Goal: Task Accomplishment & Management: Manage account settings

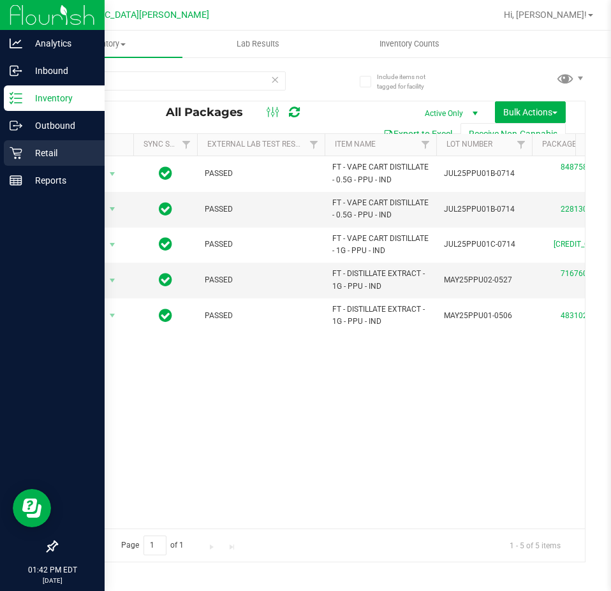
click at [40, 152] on p "Retail" at bounding box center [60, 152] width 77 height 15
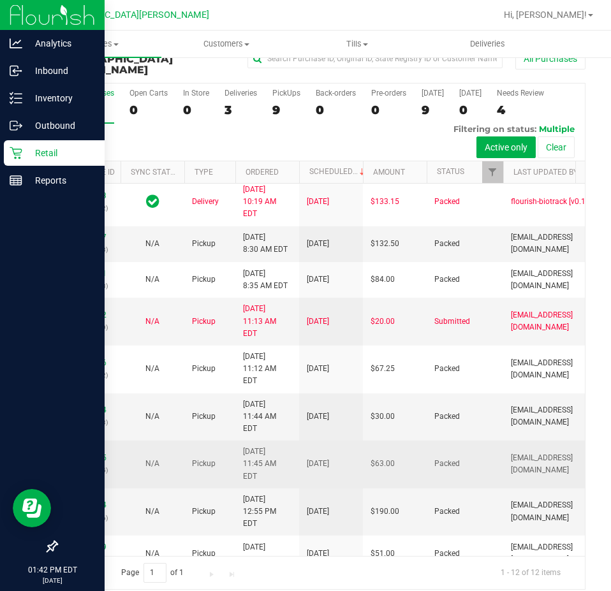
scroll to position [244, 0]
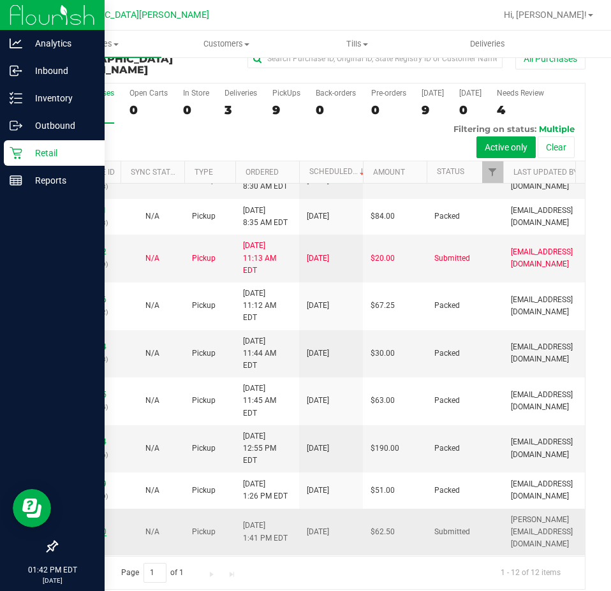
click at [92, 527] on link "11988890" at bounding box center [89, 531] width 36 height 9
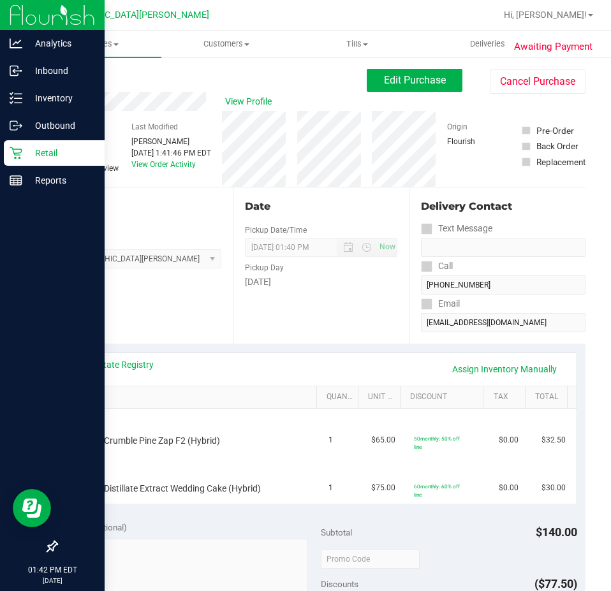
click at [71, 75] on link "Back" at bounding box center [65, 76] width 19 height 9
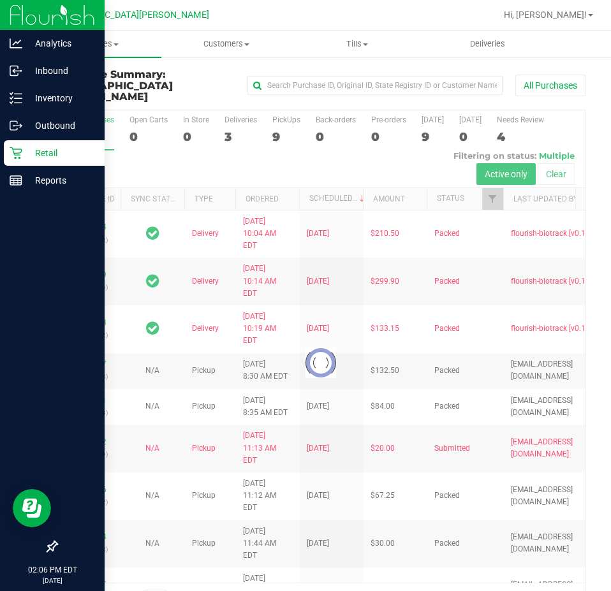
click at [37, 157] on p "Retail" at bounding box center [60, 152] width 77 height 15
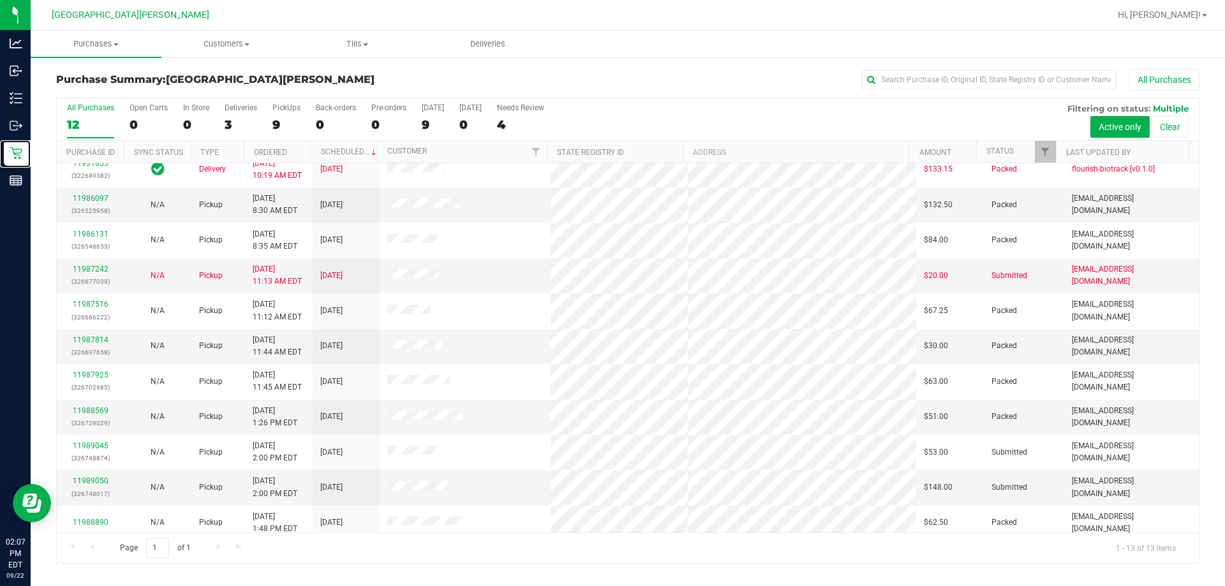
scroll to position [89, 0]
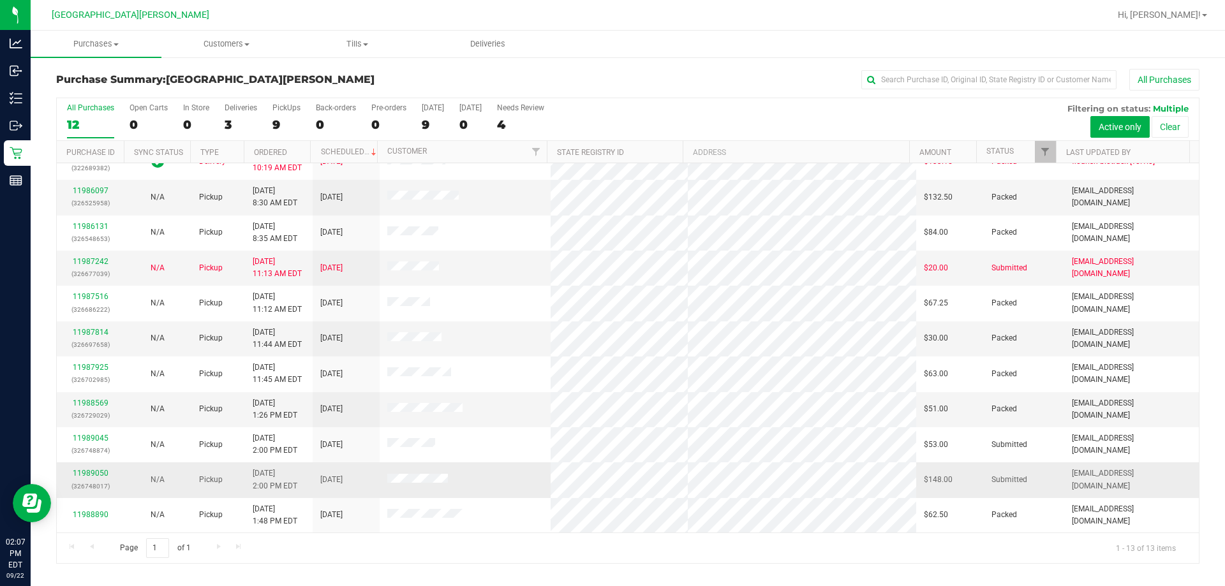
click at [83, 478] on div "11989050 (326748017)" at bounding box center [90, 480] width 52 height 24
click at [85, 474] on link "11989050" at bounding box center [91, 473] width 36 height 9
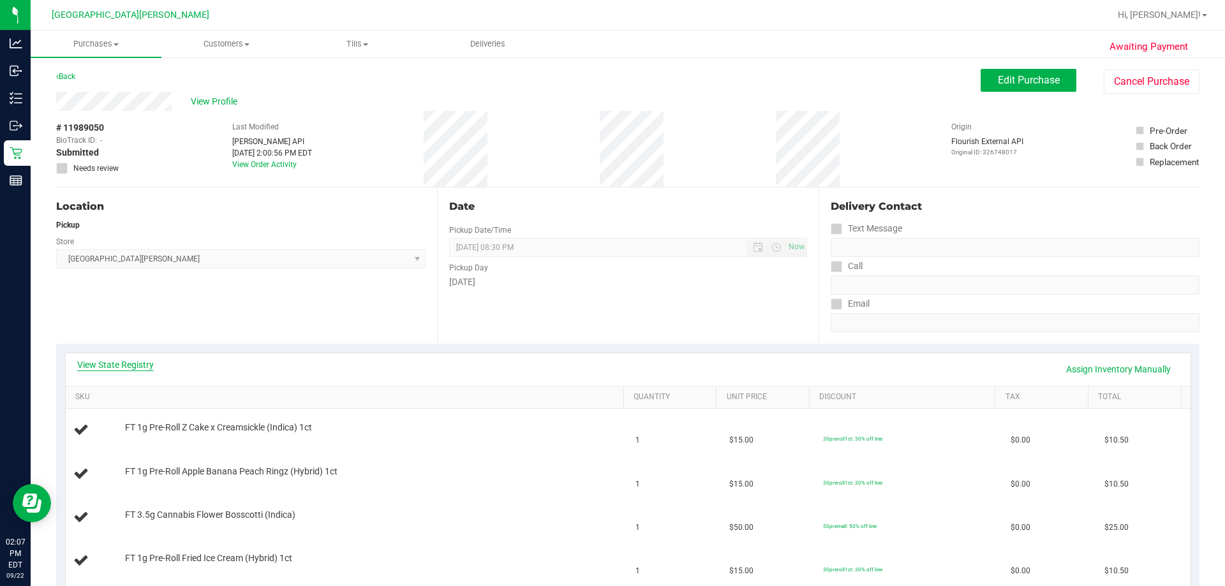
click at [134, 365] on link "View State Registry" at bounding box center [115, 364] width 77 height 13
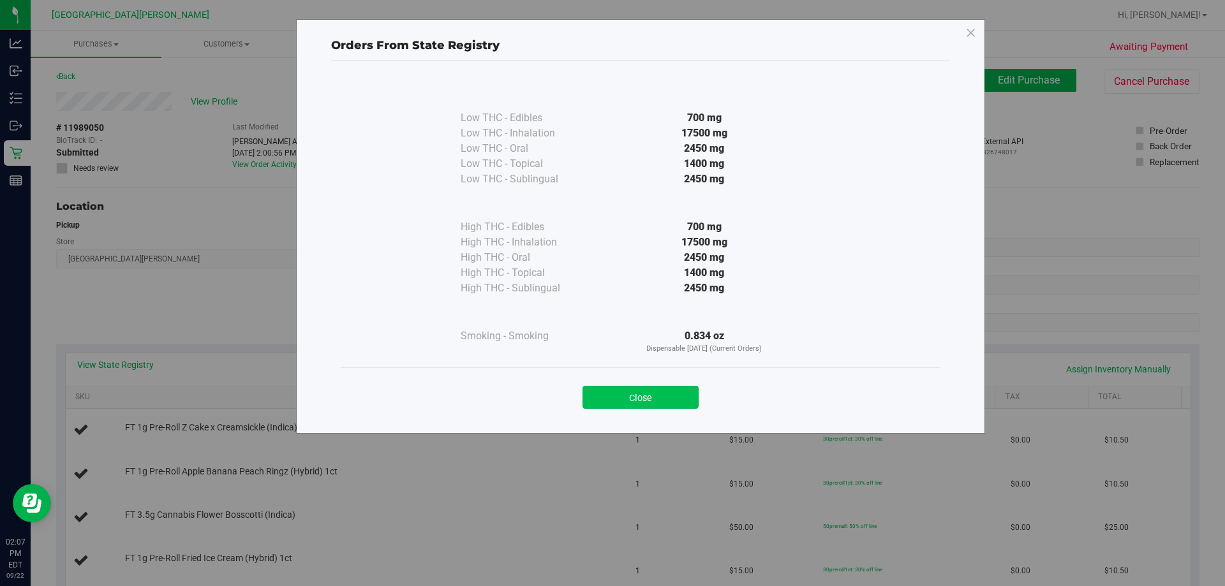
click at [610, 397] on button "Close" at bounding box center [640, 397] width 116 height 23
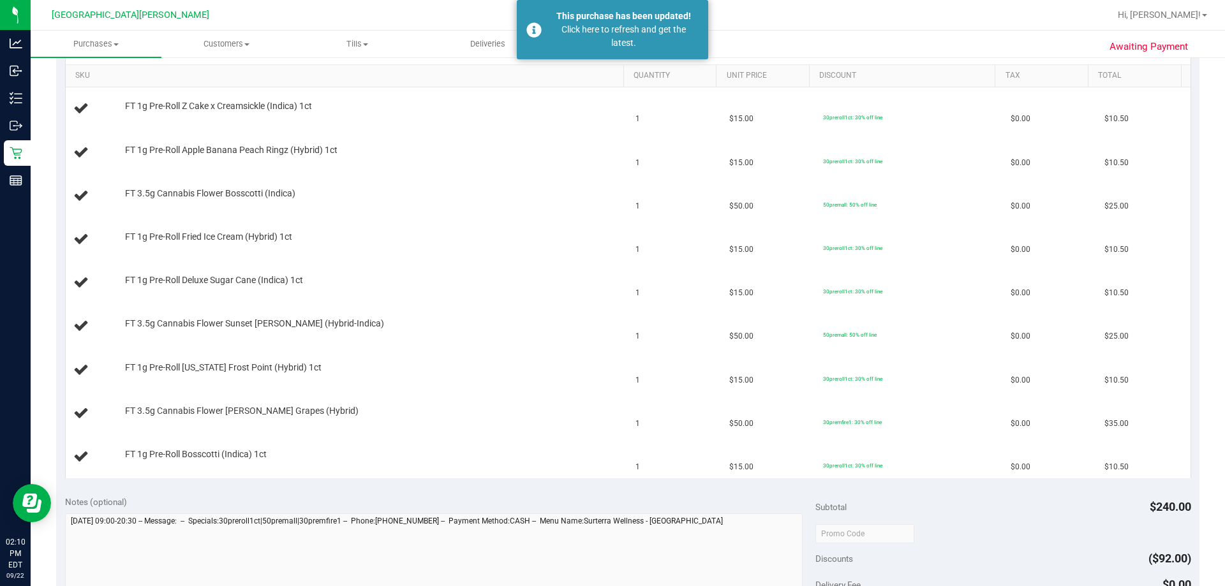
scroll to position [383, 0]
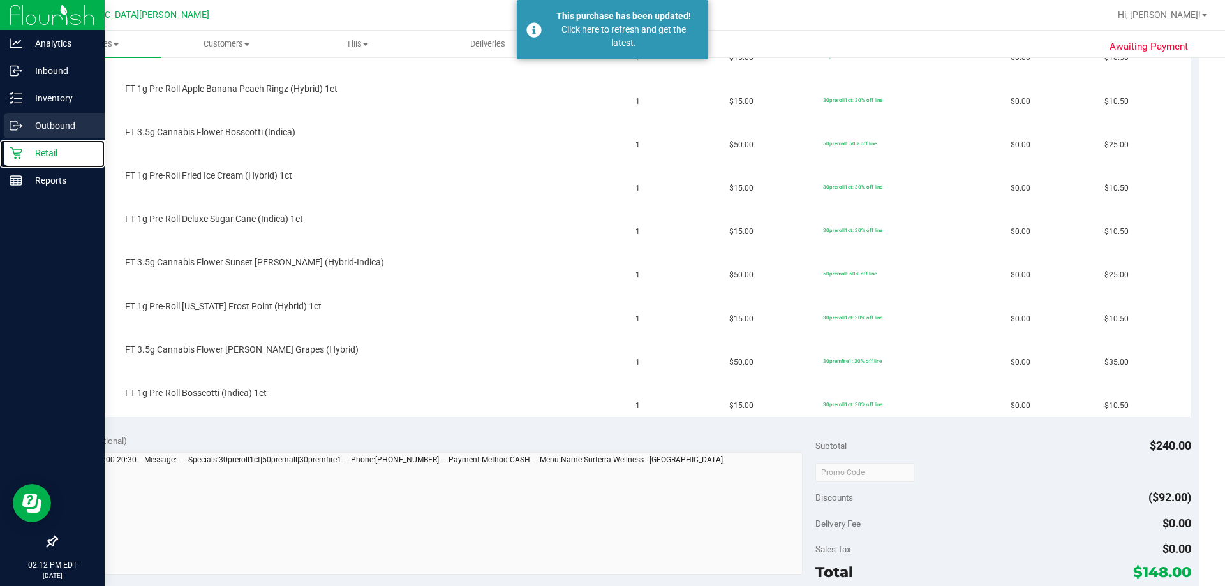
drag, startPoint x: 12, startPoint y: 149, endPoint x: 14, endPoint y: 137, distance: 12.3
click at [12, 149] on icon at bounding box center [16, 153] width 13 height 13
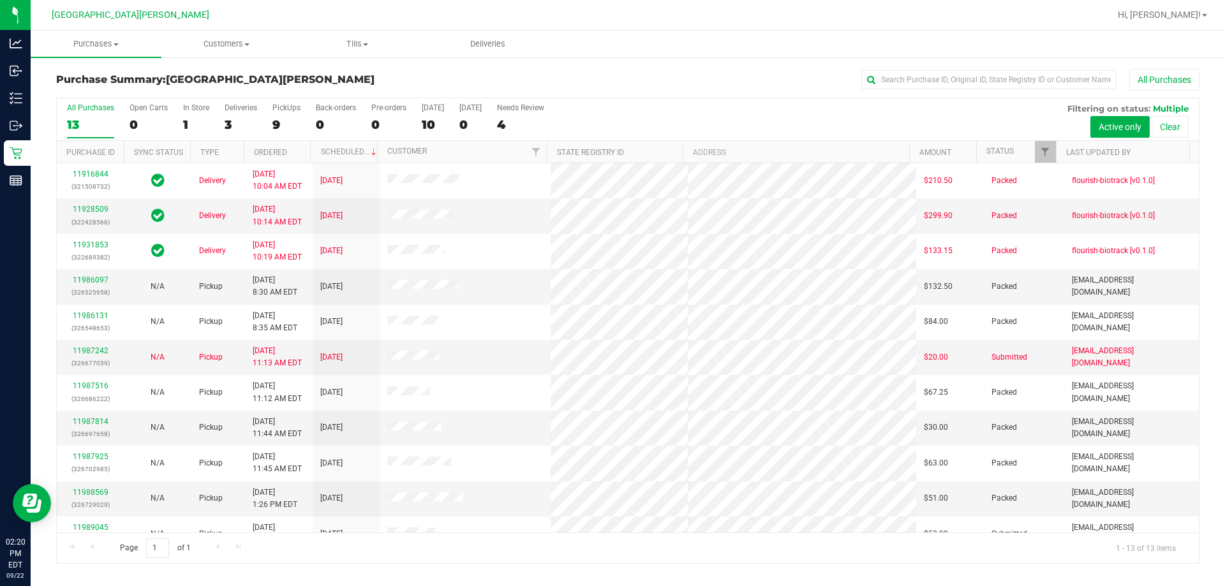
drag, startPoint x: 739, startPoint y: 66, endPoint x: 721, endPoint y: 64, distance: 18.0
click at [610, 66] on div "Purchase Summary: Key West WC All Purchases All Purchases 13 Open Carts 0 In St…" at bounding box center [628, 316] width 1194 height 520
click at [610, 55] on ul "Purchases Summary of purchases Fulfillment All purchases Customers All customer…" at bounding box center [643, 44] width 1225 height 27
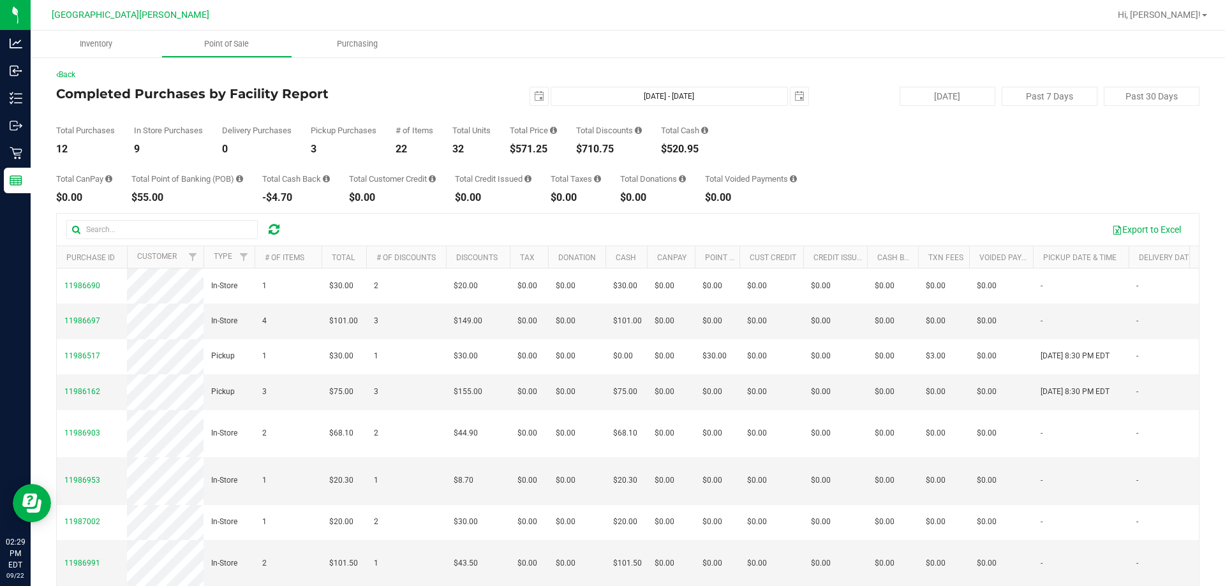
scroll to position [96, 0]
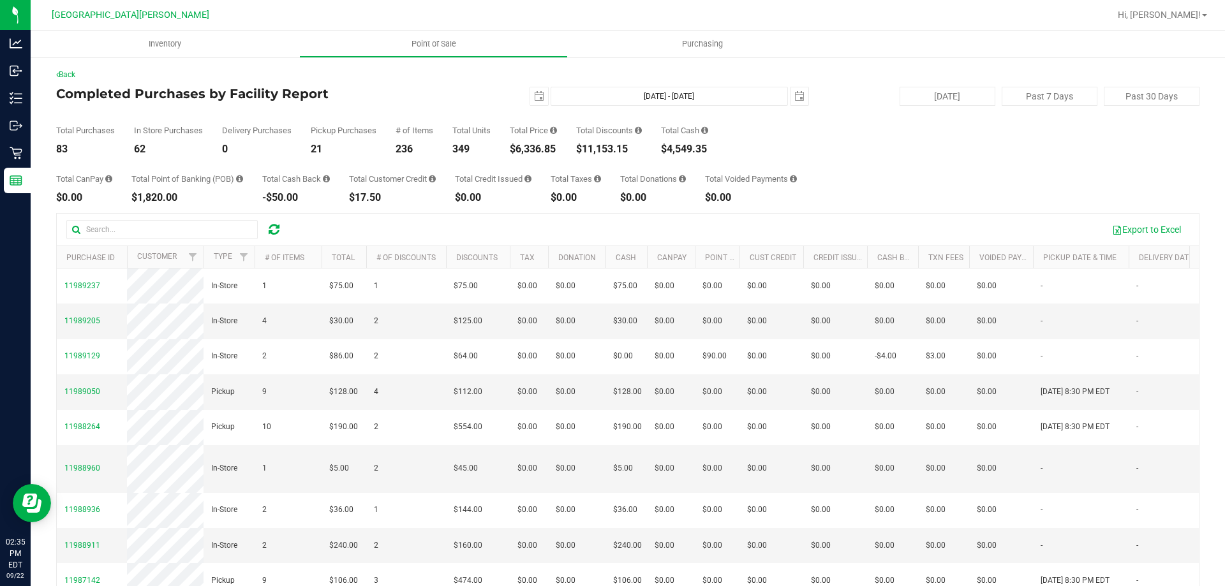
click at [871, 158] on div "Total CanPay $0.00 Total Point of Banking (POB) $1,820.00 Total Cash Back -$50.…" at bounding box center [627, 178] width 1143 height 48
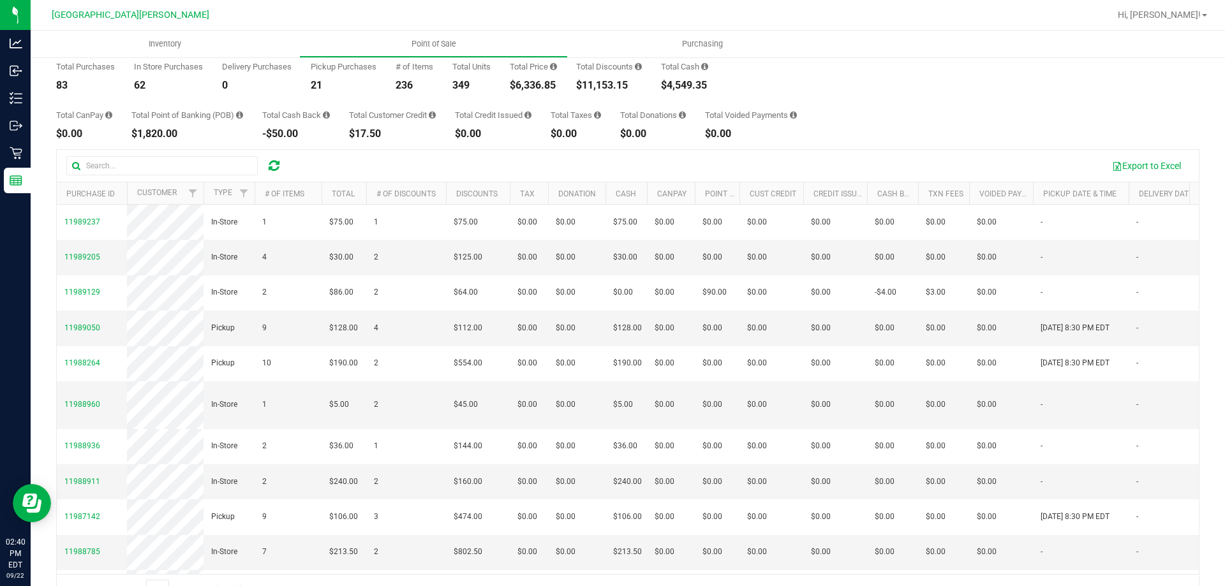
click at [881, 94] on div "Total CanPay $0.00 Total Point of Banking (POB) $1,820.00 Total Cash Back -$50.…" at bounding box center [627, 115] width 1143 height 48
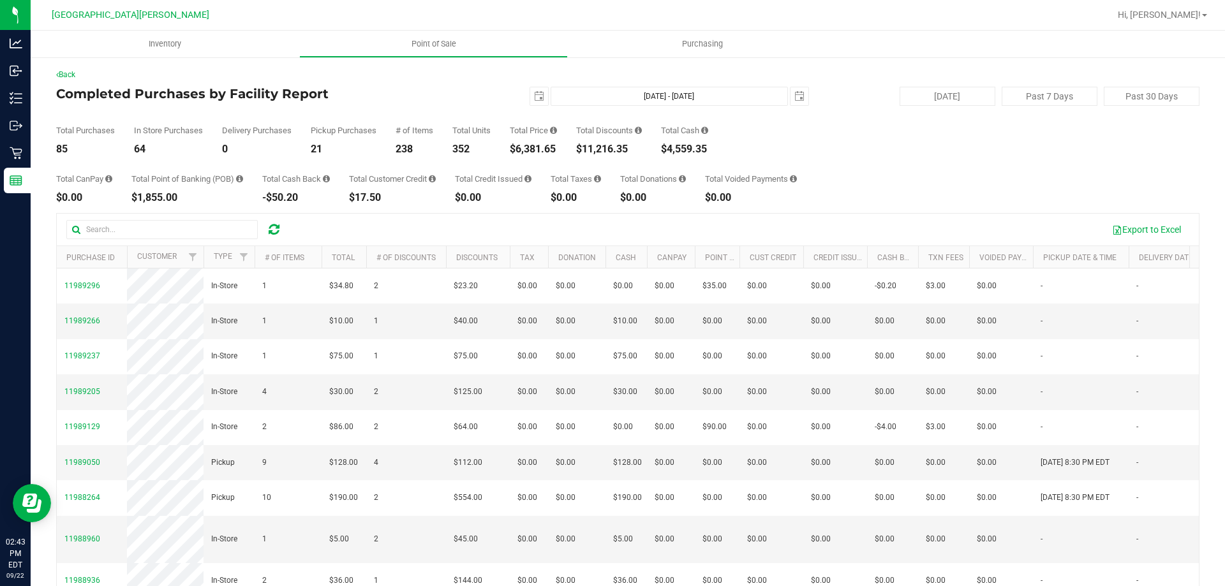
click at [954, 159] on div "Total CanPay $0.00 Total Point of Banking (POB) $1,855.00 Total Cash Back -$50.…" at bounding box center [627, 178] width 1143 height 48
click at [967, 156] on div "Total CanPay $0.00 Total Point of Banking (POB) $1,855.00 Total Cash Back -$50.…" at bounding box center [627, 178] width 1143 height 48
drag, startPoint x: 858, startPoint y: 139, endPoint x: 630, endPoint y: 148, distance: 229.1
click at [858, 139] on div "Total Purchases 85 In Store Purchases 64 Delivery Purchases 0 Pickup Purchases …" at bounding box center [627, 130] width 1143 height 48
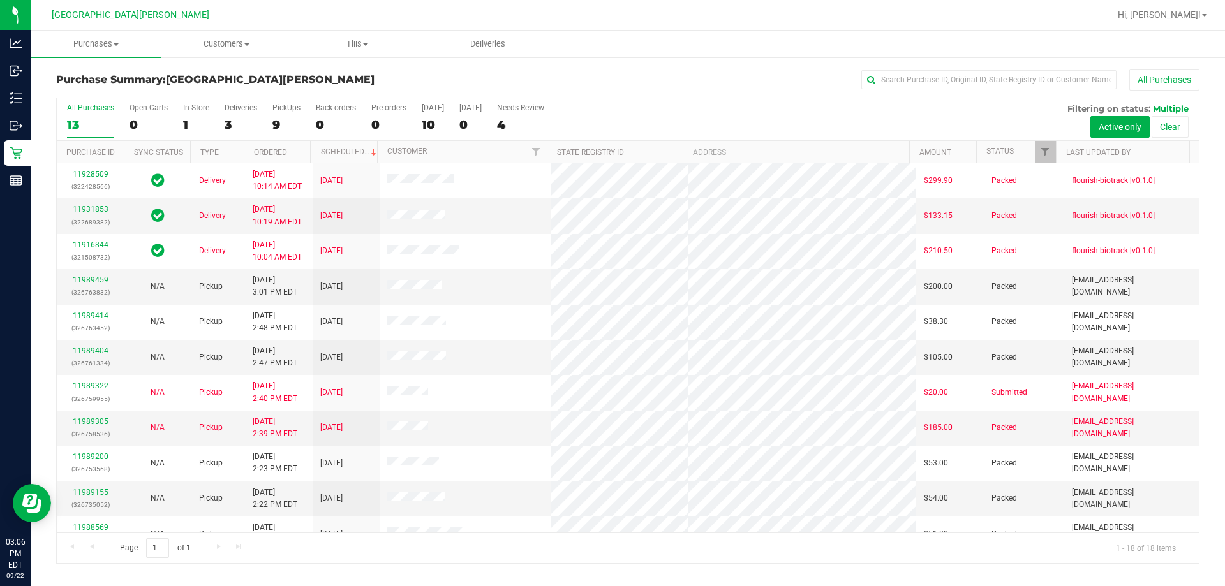
click at [763, 108] on div "All Purchases 13 Open Carts 0 In Store 1 Deliveries 3 PickUps 9 Back-orders 0 P…" at bounding box center [628, 119] width 1142 height 43
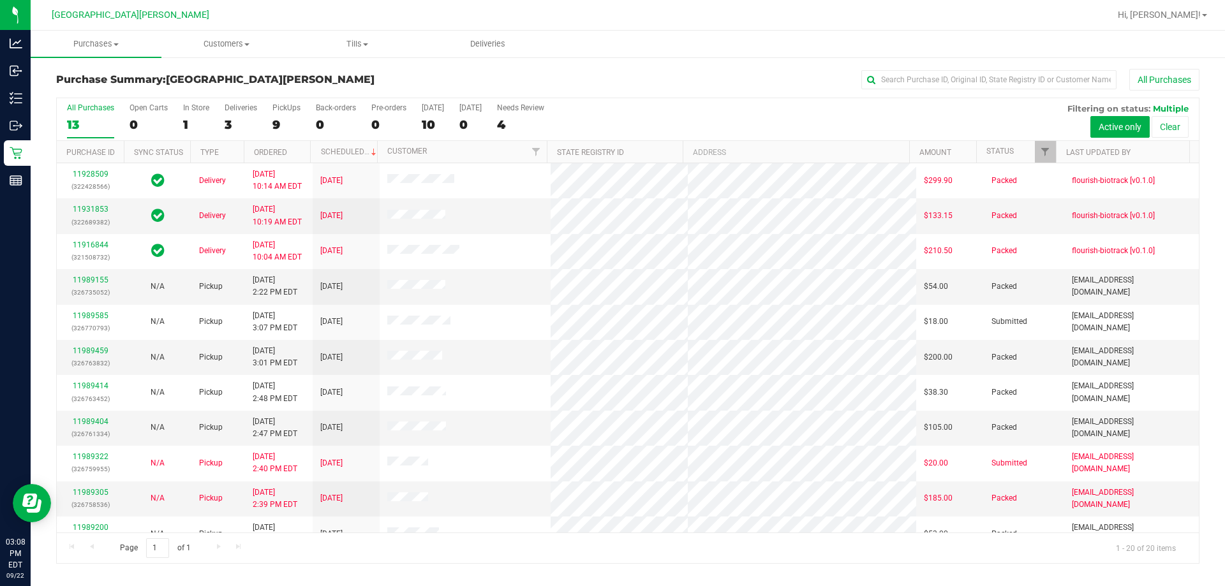
click at [665, 94] on div "Purchase Summary: Key West WC All Purchases" at bounding box center [627, 83] width 1143 height 28
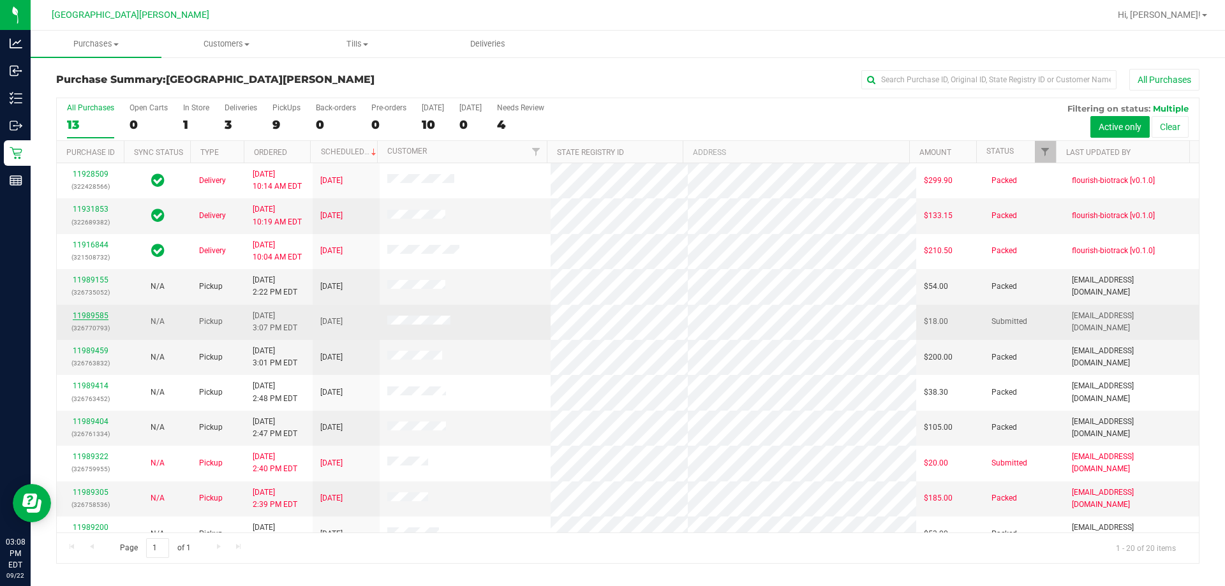
click at [77, 312] on link "11989585" at bounding box center [91, 315] width 36 height 9
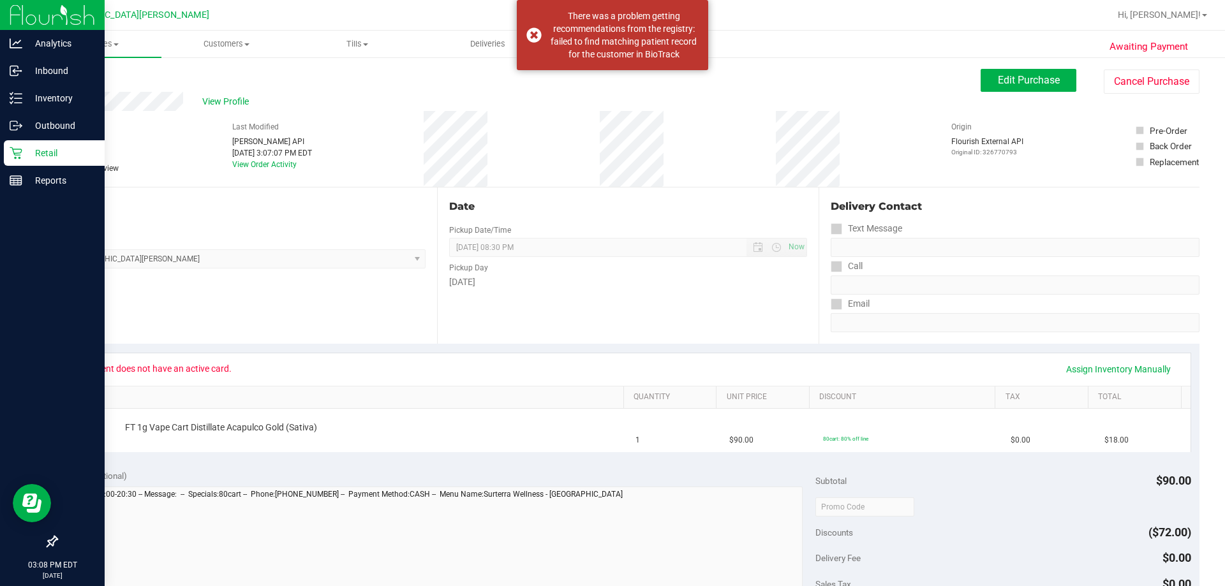
click at [21, 152] on icon at bounding box center [16, 153] width 12 height 12
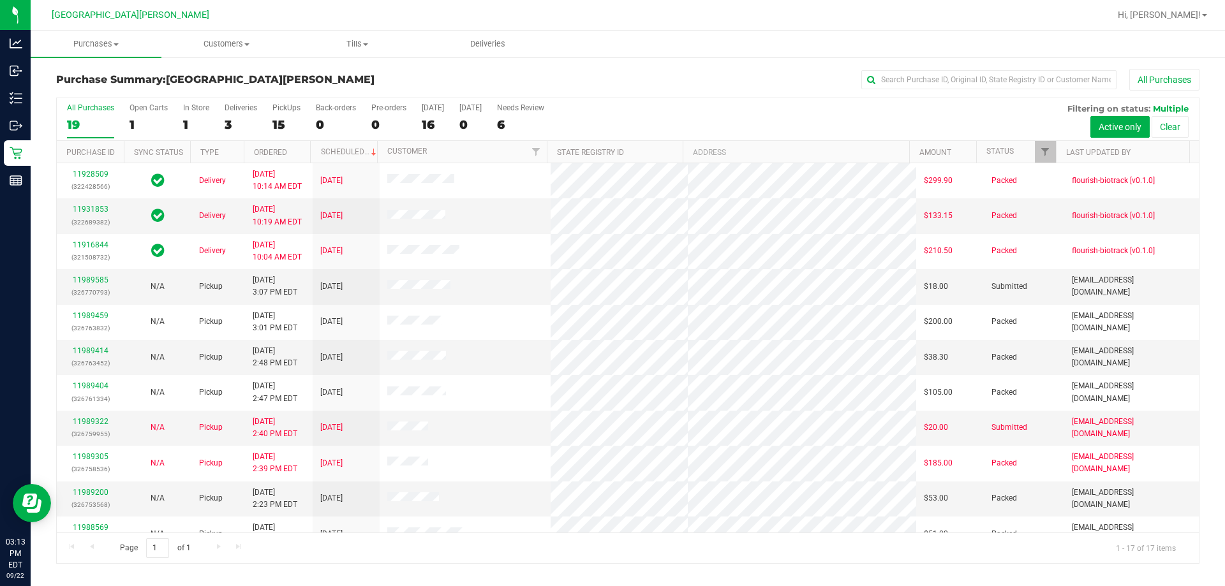
click at [749, 82] on div "All Purchases" at bounding box center [818, 80] width 762 height 22
click at [772, 87] on div "All Purchases" at bounding box center [818, 80] width 762 height 22
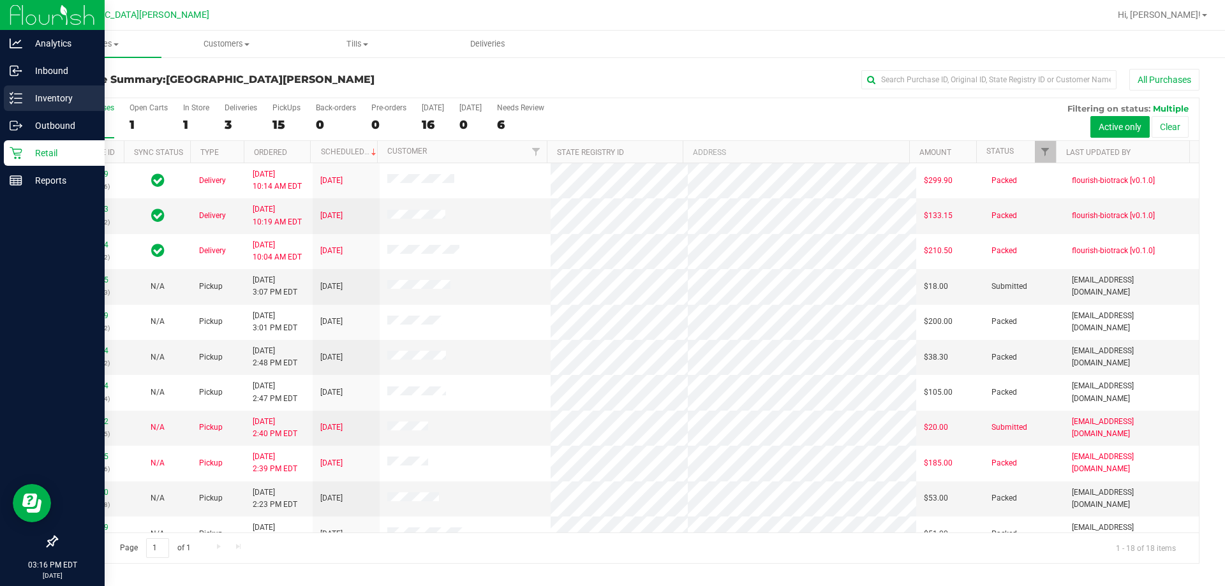
click at [61, 100] on p "Inventory" at bounding box center [60, 98] width 77 height 15
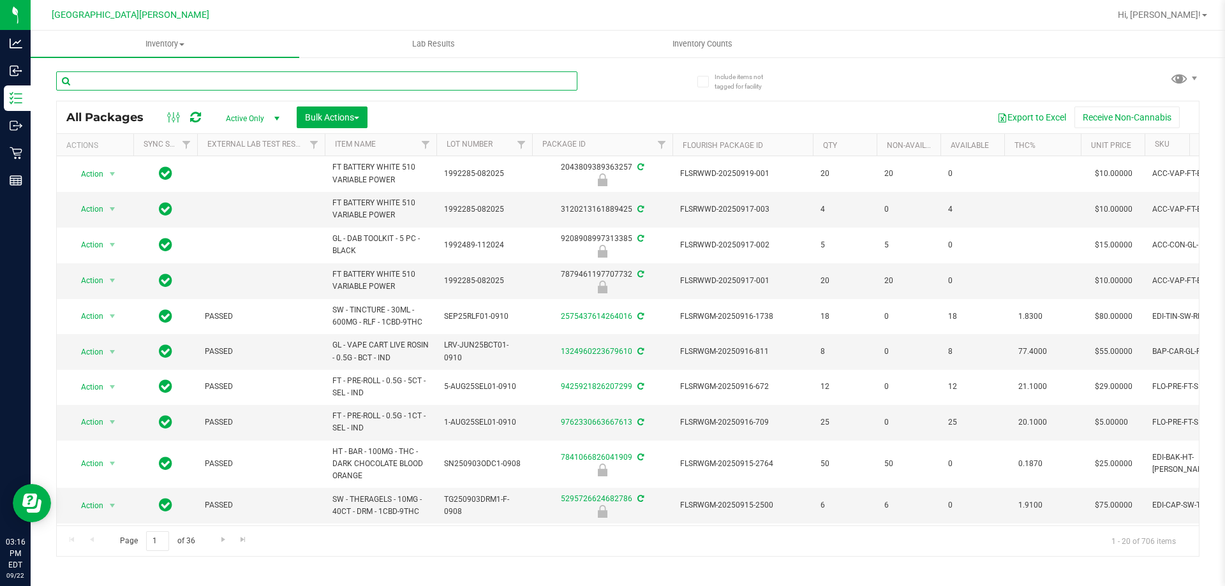
click at [161, 83] on input "text" at bounding box center [316, 80] width 521 height 19
type input "swt"
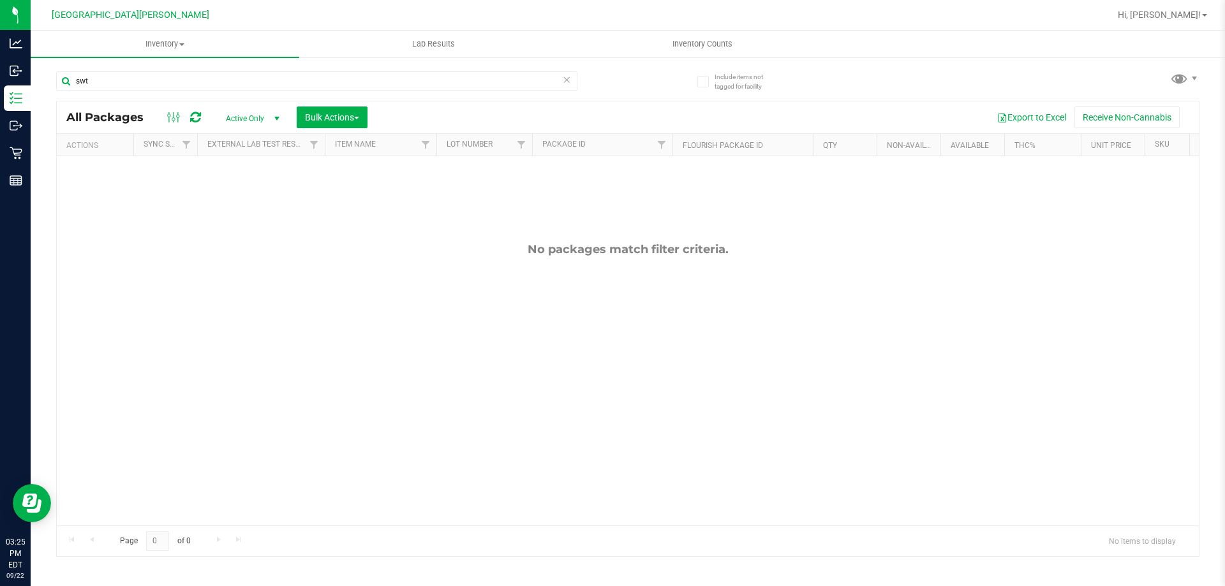
click at [979, 279] on div "No packages match filter criteria." at bounding box center [628, 383] width 1142 height 455
click at [117, 72] on input "swt" at bounding box center [316, 80] width 521 height 19
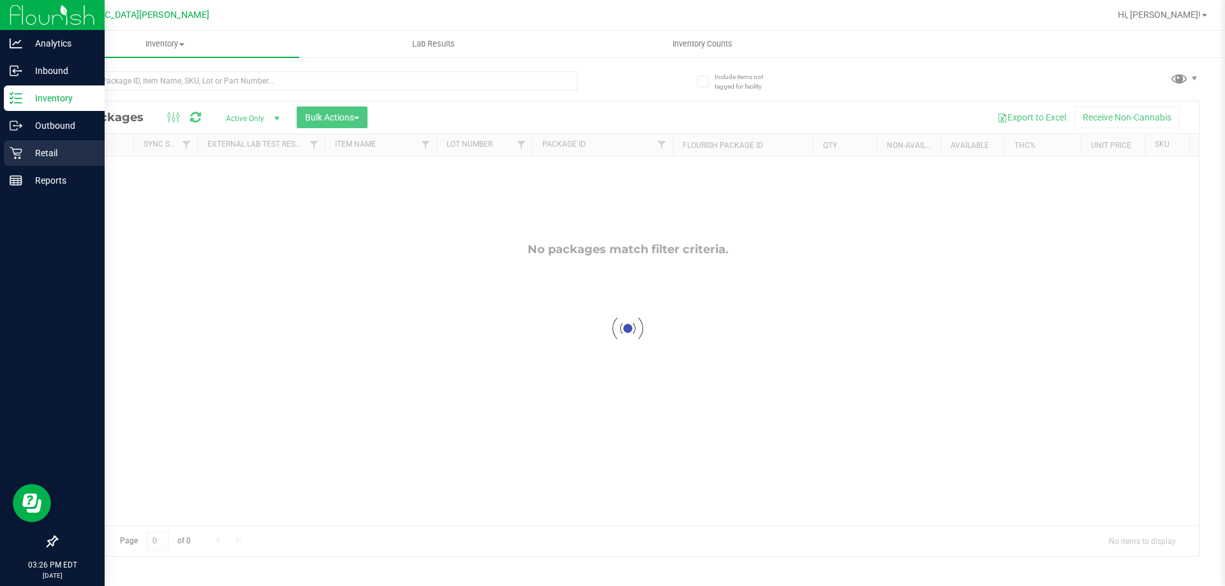
click at [18, 147] on icon at bounding box center [16, 153] width 13 height 13
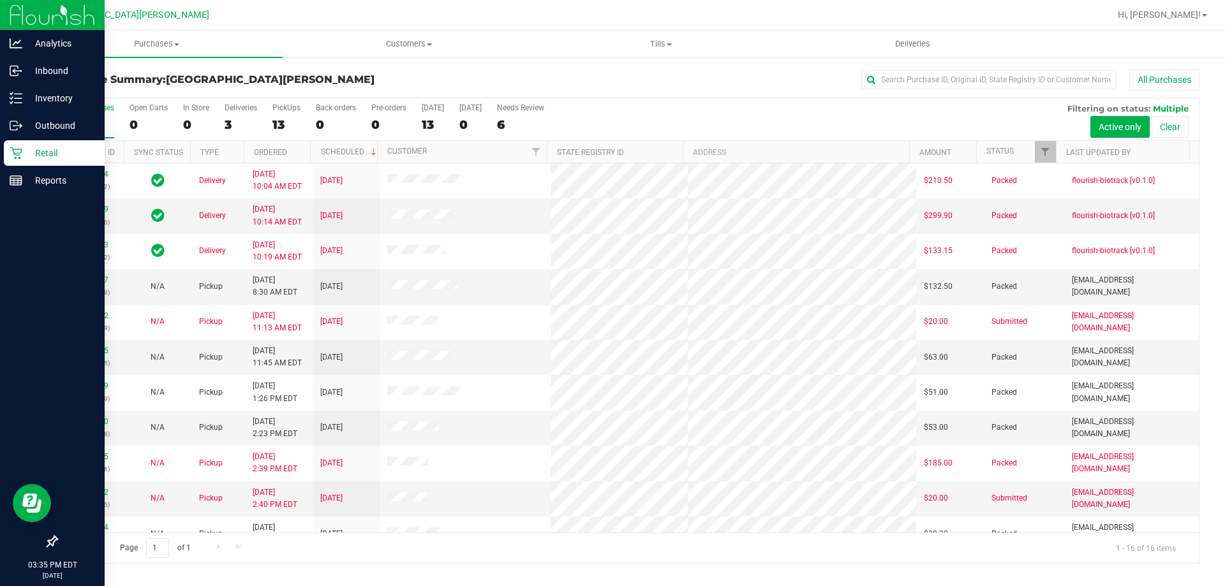
click at [749, 115] on div "All Purchases 16 Open Carts 0 In Store 0 Deliveries 3 PickUps 13 Back-orders 0 …" at bounding box center [628, 119] width 1142 height 43
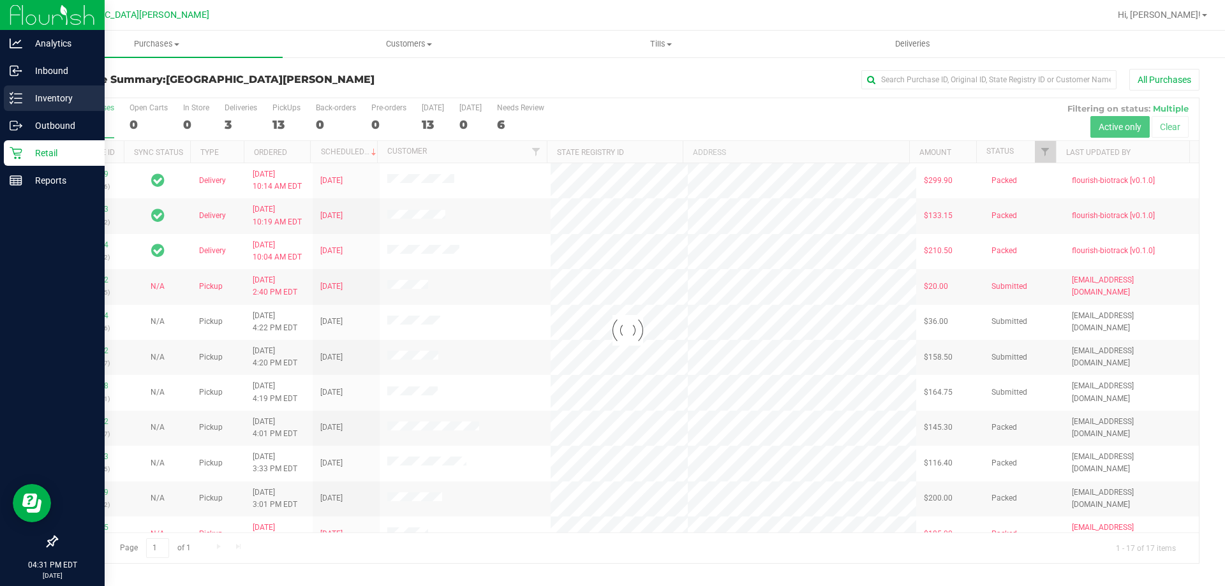
click at [11, 96] on icon at bounding box center [16, 98] width 13 height 13
click at [36, 93] on p "Inventory" at bounding box center [60, 98] width 77 height 15
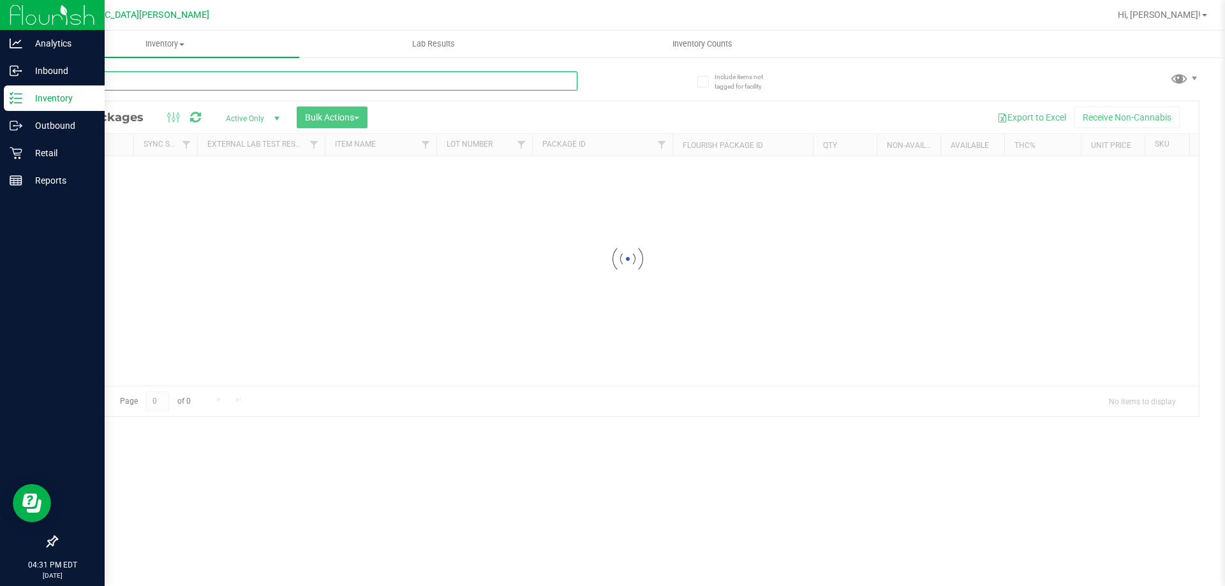
click at [159, 82] on input "text" at bounding box center [316, 80] width 521 height 19
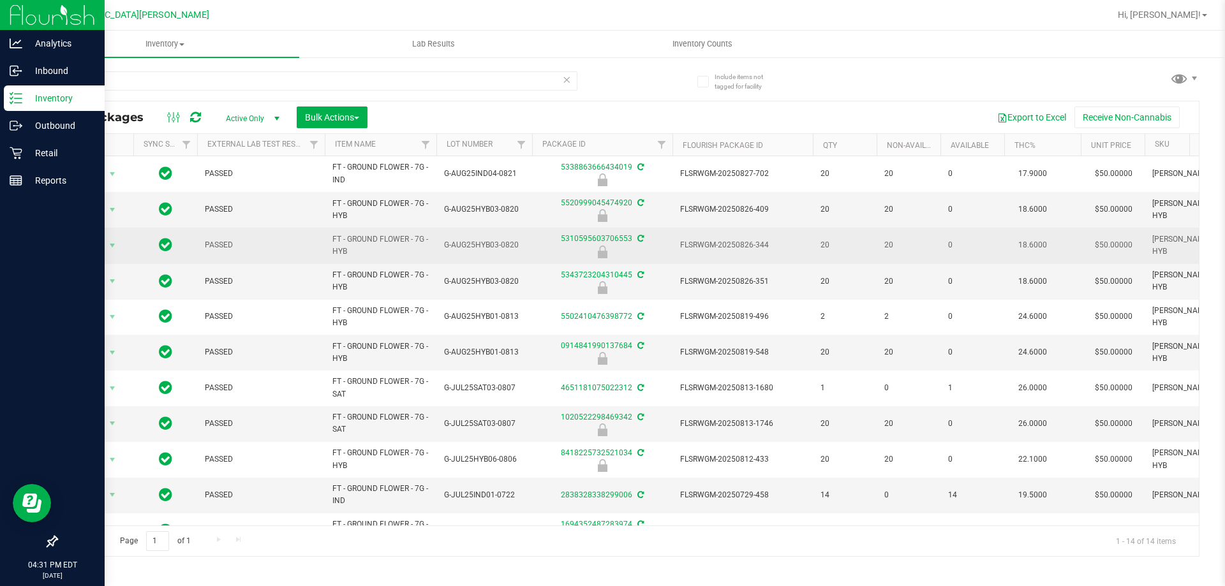
click at [374, 239] on span "FT - GROUND FLOWER - 7G - HYB" at bounding box center [380, 245] width 96 height 24
copy tr "FT - GROUND FLOWER - 7G - HYB"
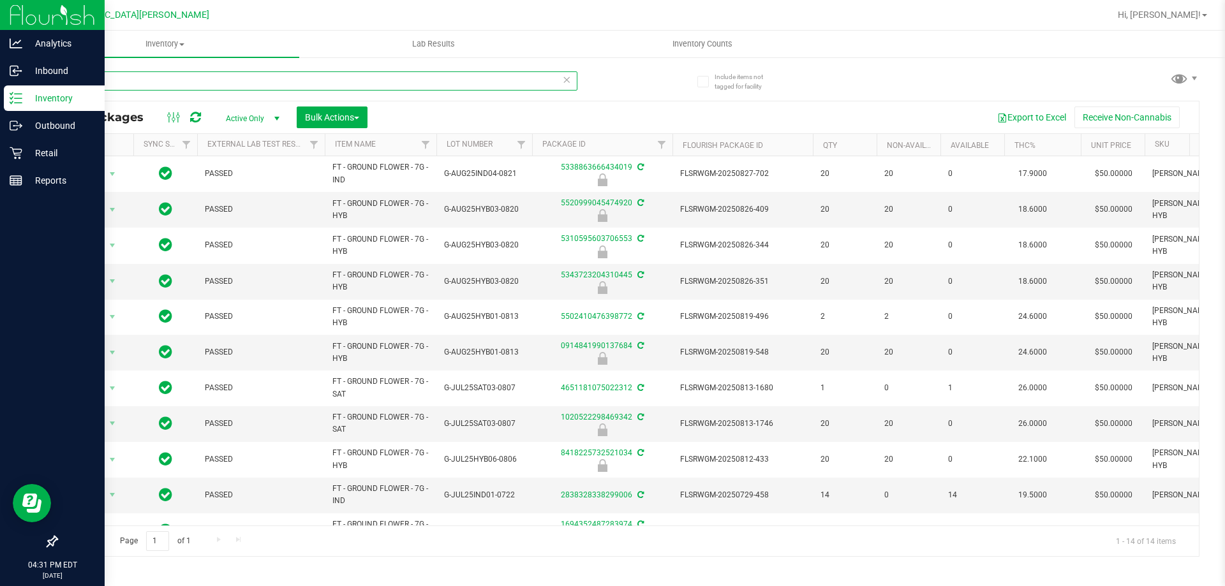
click at [135, 82] on input "ground" at bounding box center [316, 80] width 521 height 19
paste input "FT - GROUND FLOWER - 7G - HYB"
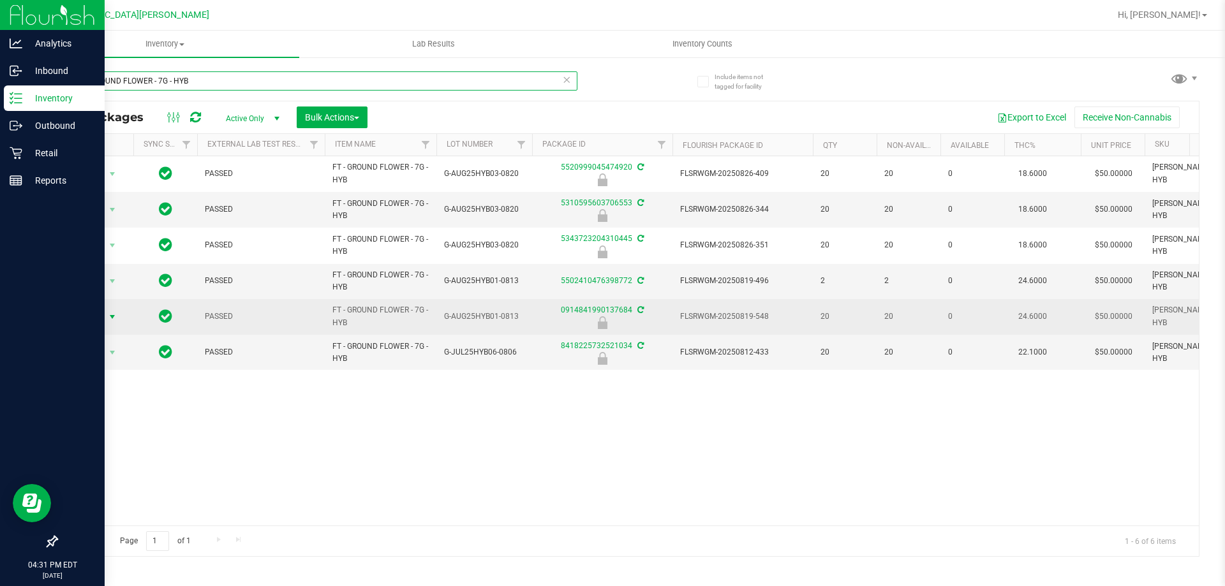
type input "FT - GROUND FLOWER - 7G - HYB"
click at [97, 319] on span "Action" at bounding box center [87, 317] width 34 height 18
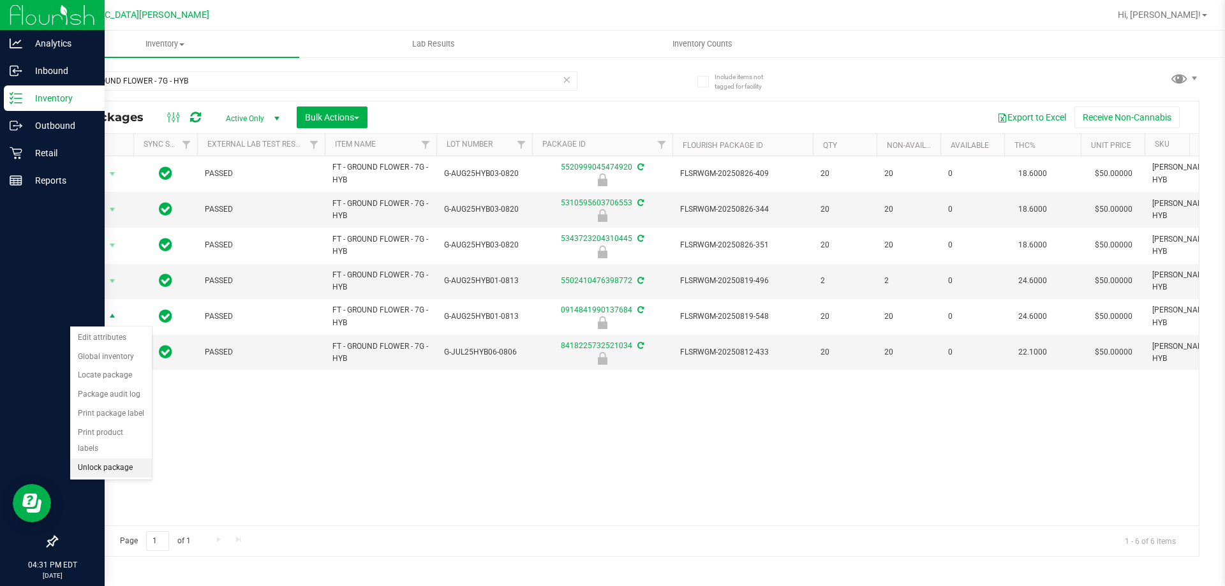
click at [105, 459] on li "Unlock package" at bounding box center [111, 468] width 82 height 19
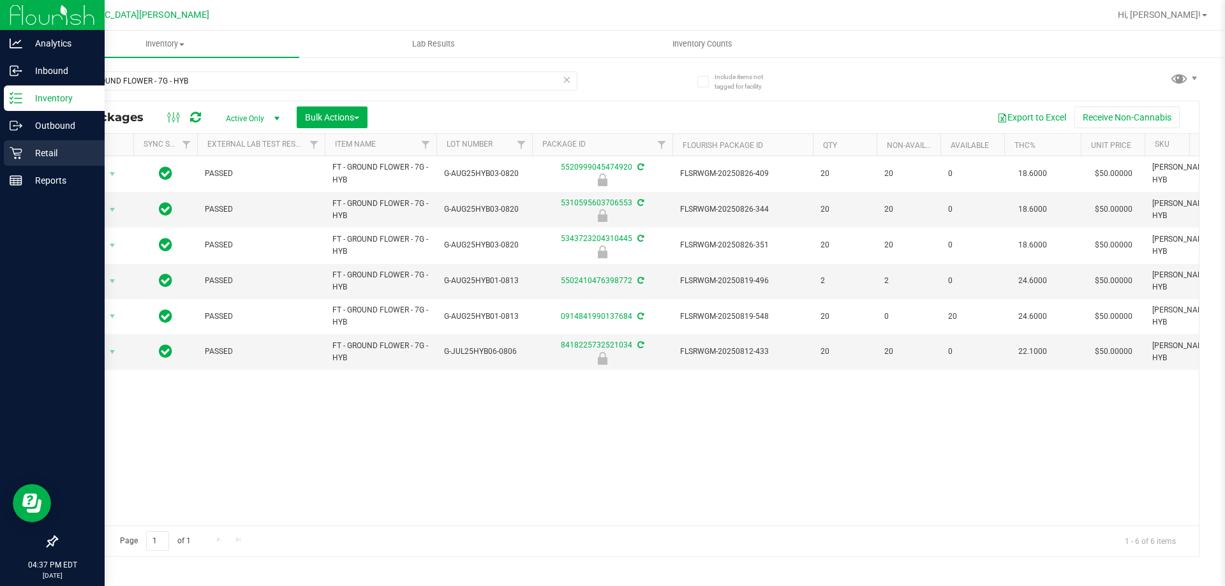
click at [16, 151] on icon at bounding box center [16, 153] width 13 height 13
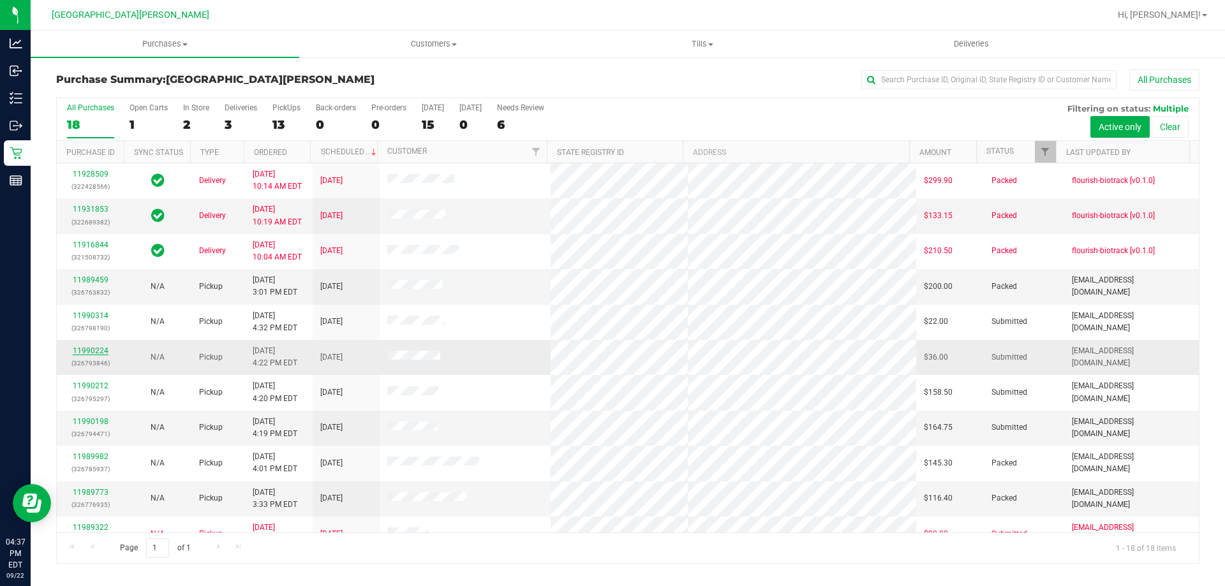
click at [95, 352] on link "11990224" at bounding box center [91, 350] width 36 height 9
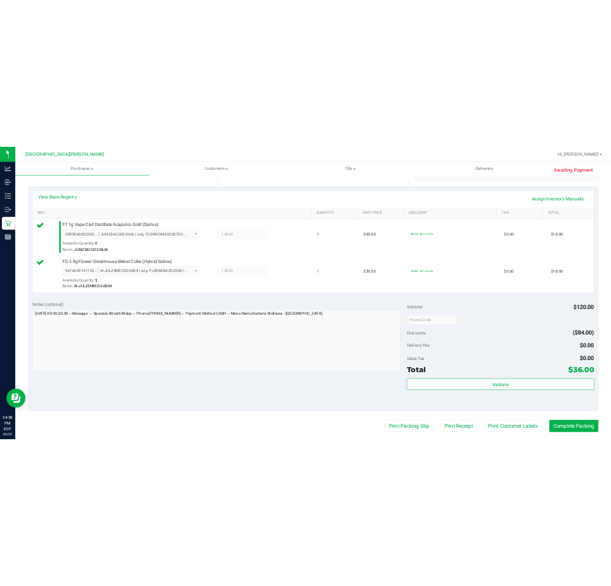
scroll to position [446, 0]
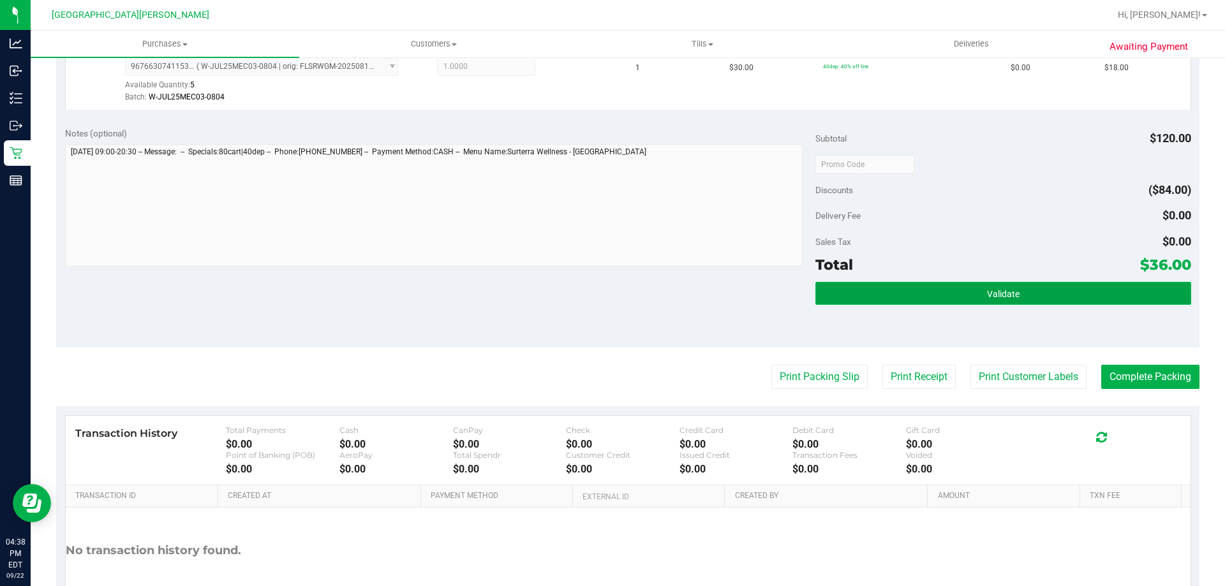
click at [839, 291] on button "Validate" at bounding box center [1002, 293] width 375 height 23
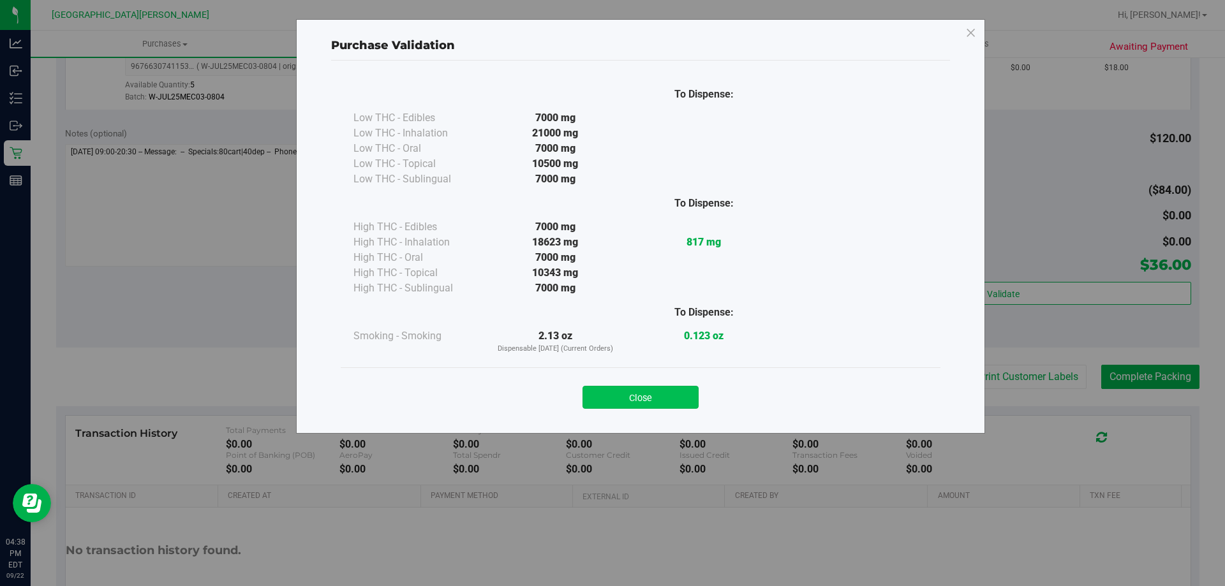
click at [681, 393] on button "Close" at bounding box center [640, 397] width 116 height 23
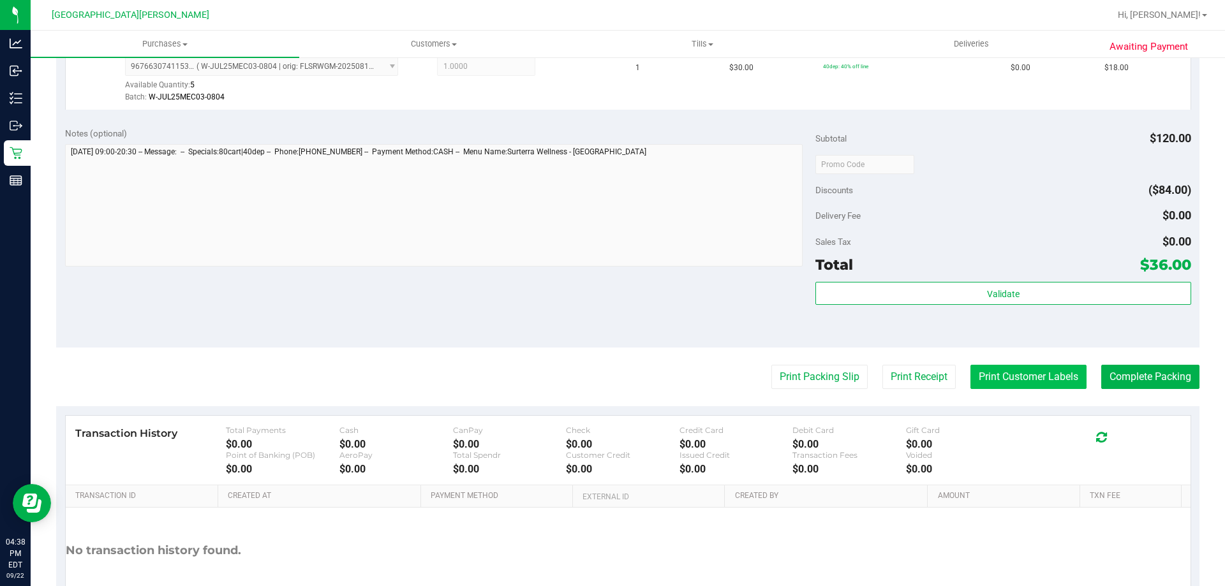
click at [1037, 371] on button "Print Customer Labels" at bounding box center [1028, 377] width 116 height 24
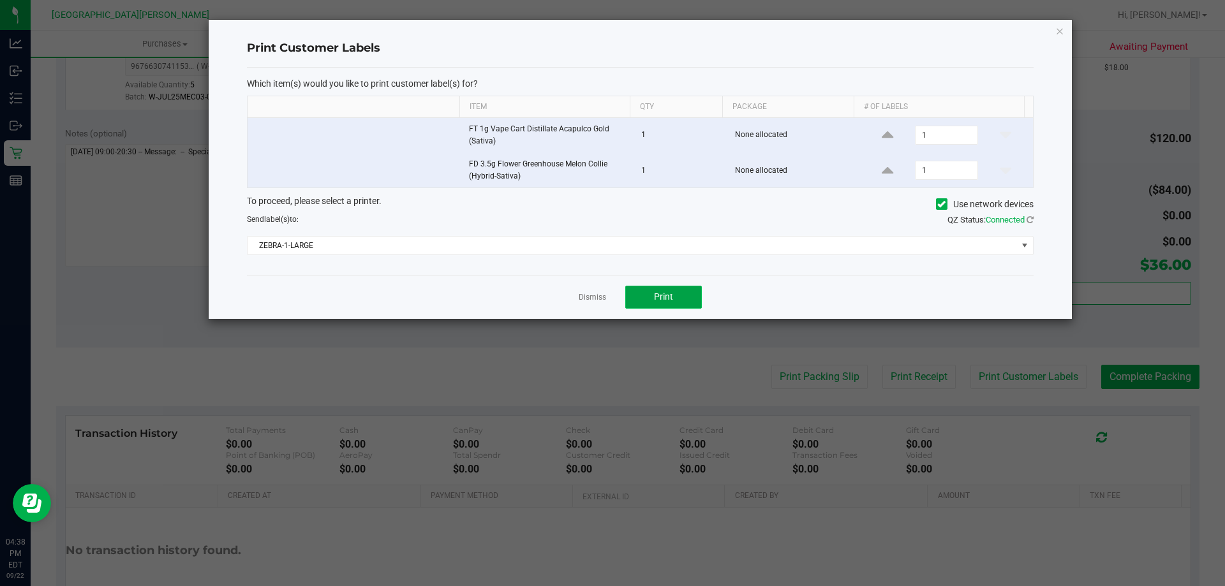
click at [682, 286] on button "Print" at bounding box center [663, 297] width 77 height 23
click at [581, 293] on link "Dismiss" at bounding box center [591, 297] width 27 height 11
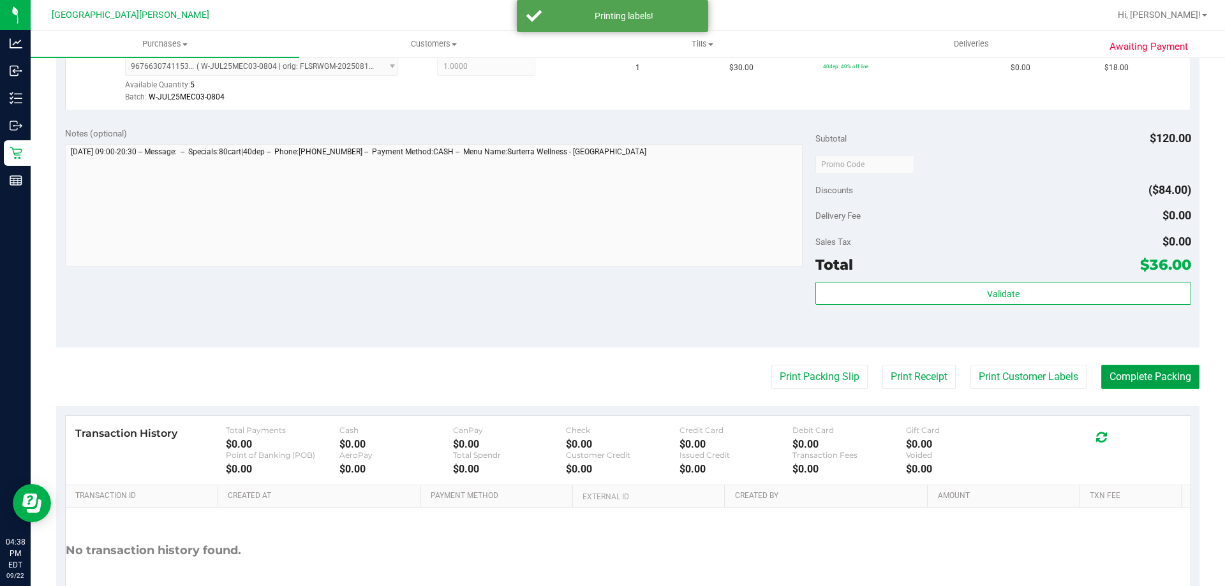
click at [1117, 370] on button "Complete Packing" at bounding box center [1150, 377] width 98 height 24
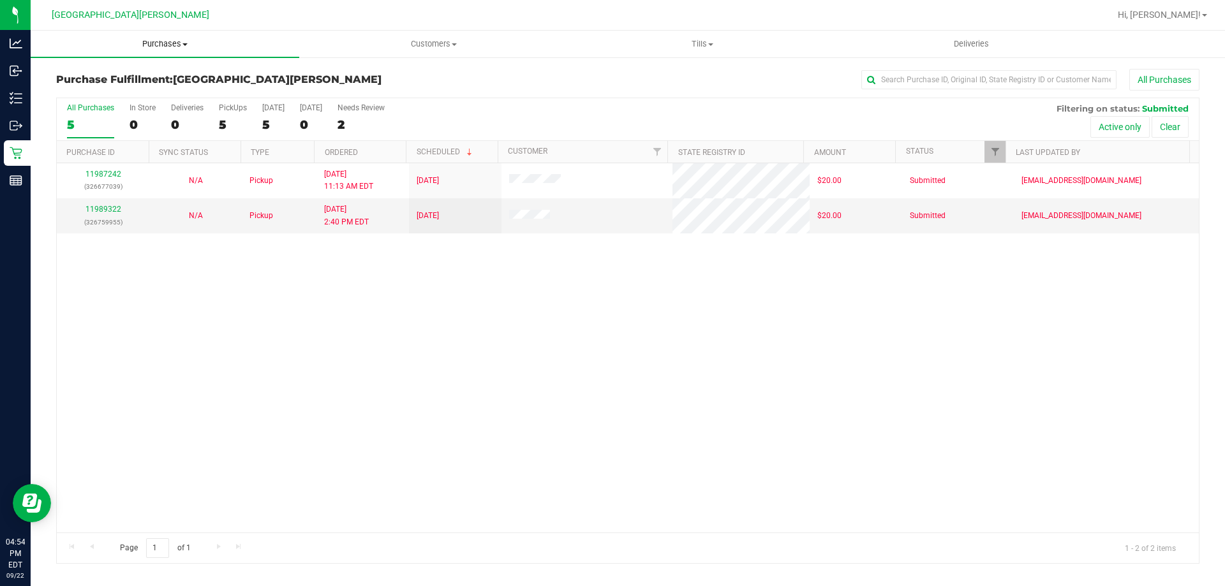
click at [173, 35] on uib-tab-heading "Purchases Summary of purchases Fulfillment All purchases" at bounding box center [165, 44] width 269 height 27
click at [91, 90] on span "Fulfillment" at bounding box center [70, 92] width 79 height 11
click at [84, 94] on span "Fulfillment" at bounding box center [70, 92] width 79 height 11
click at [87, 205] on link "11989322" at bounding box center [103, 209] width 36 height 9
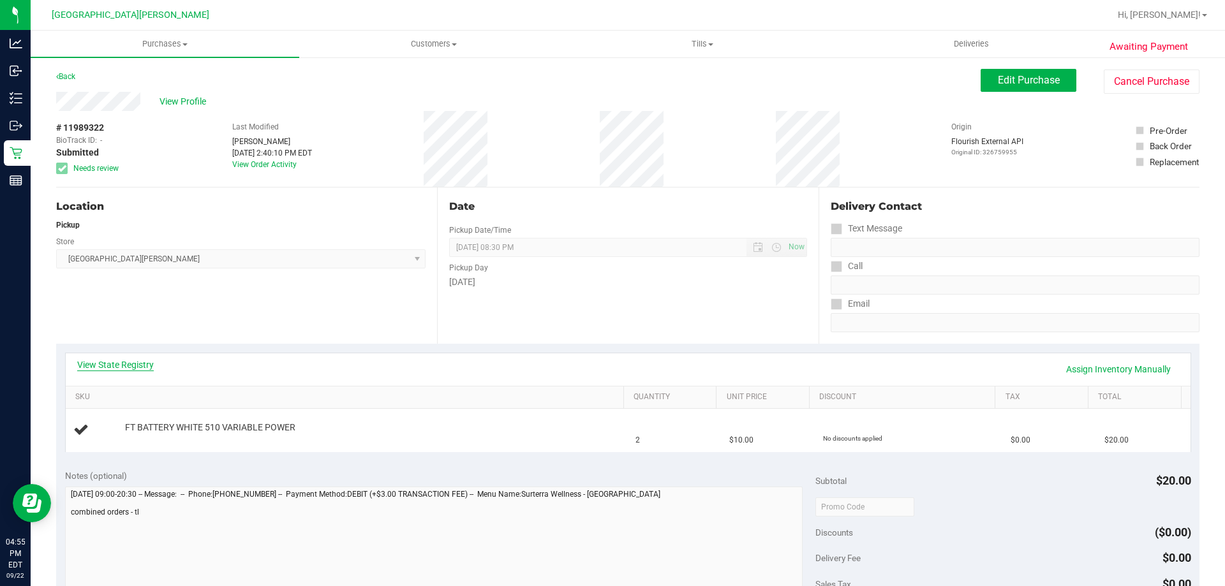
click at [117, 360] on link "View State Registry" at bounding box center [115, 364] width 77 height 13
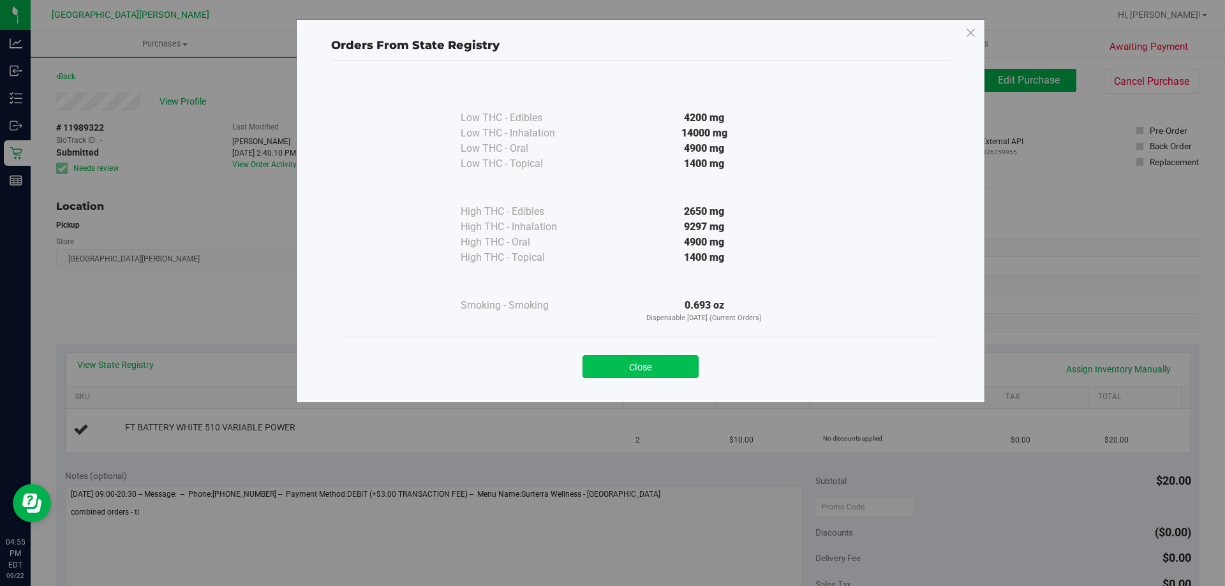
click at [640, 365] on button "Close" at bounding box center [640, 366] width 116 height 23
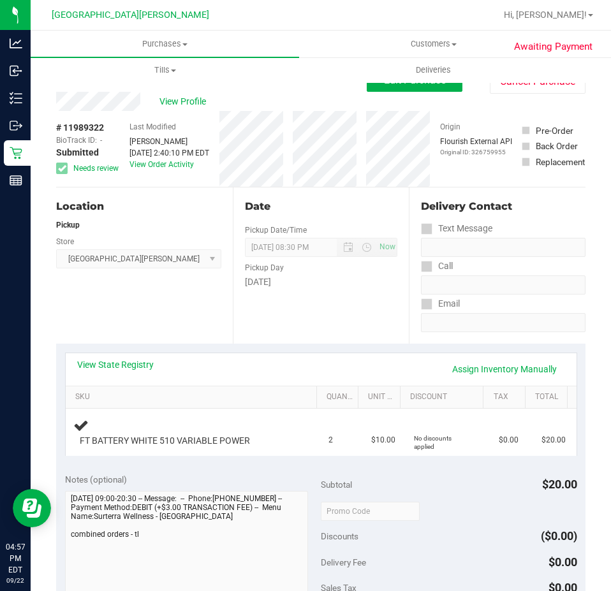
click at [316, 101] on div "View Profile" at bounding box center [211, 101] width 311 height 19
click at [326, 110] on div "View Profile" at bounding box center [211, 101] width 311 height 19
click at [253, 95] on div "View Profile" at bounding box center [211, 101] width 311 height 19
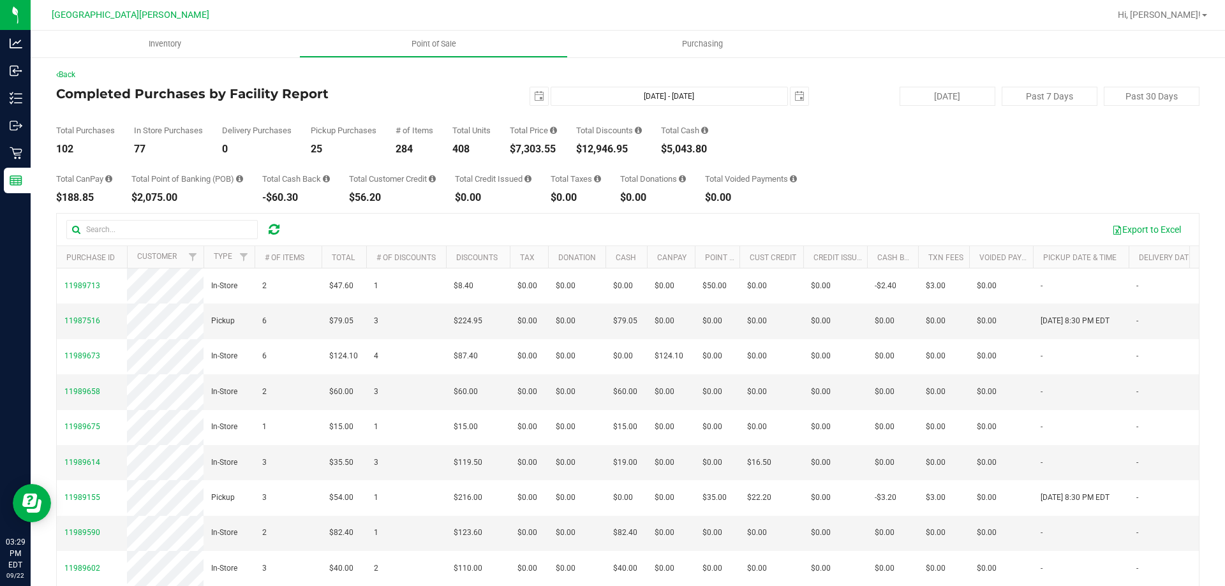
click at [911, 177] on div "Total CanPay $188.85 Total Point of Banking (POB) $2,075.00 Total Cash Back -$6…" at bounding box center [627, 178] width 1143 height 48
click at [918, 196] on div "Total CanPay $188.85 Total Point of Banking (POB) $2,075.00 Total Cash Back -$6…" at bounding box center [627, 178] width 1143 height 48
drag, startPoint x: 908, startPoint y: 180, endPoint x: 909, endPoint y: 170, distance: 10.3
click at [908, 180] on div "Total CanPay $188.85 Total Point of Banking (POB) $2,160.00 Total Cash Back -$6…" at bounding box center [627, 178] width 1143 height 48
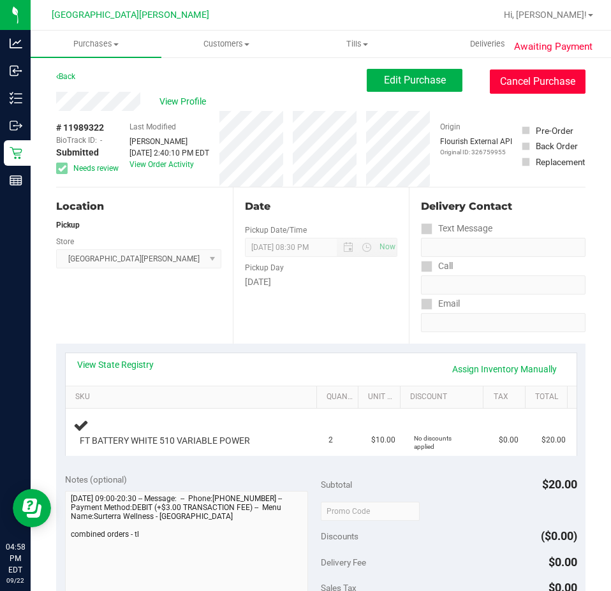
click at [510, 73] on button "Cancel Purchase" at bounding box center [538, 82] width 96 height 24
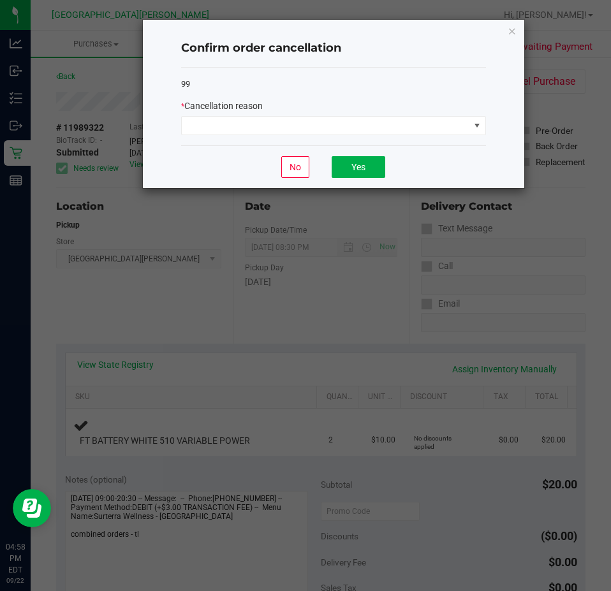
click at [357, 96] on div "99 * Cancellation reason" at bounding box center [333, 107] width 305 height 78
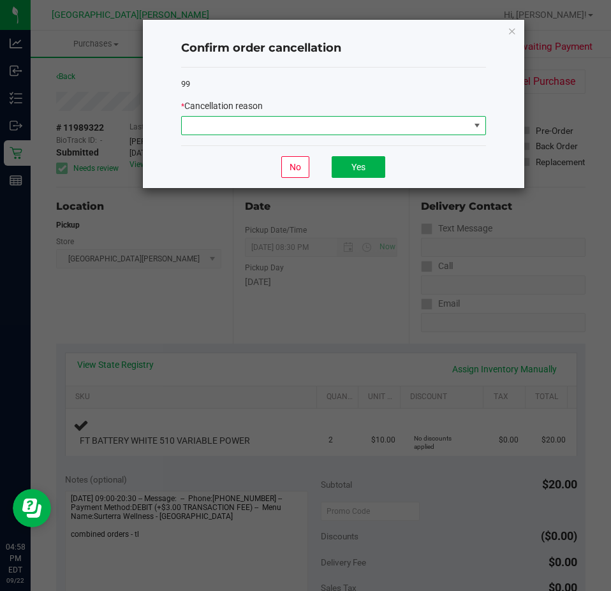
click at [350, 119] on span at bounding box center [326, 126] width 288 height 18
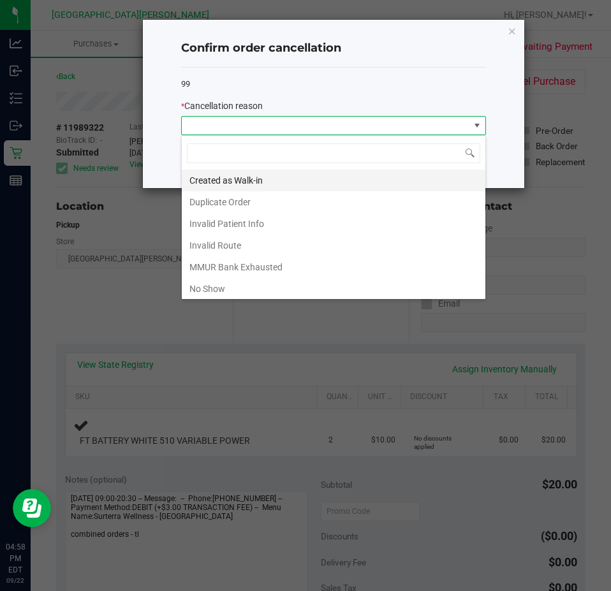
scroll to position [19, 305]
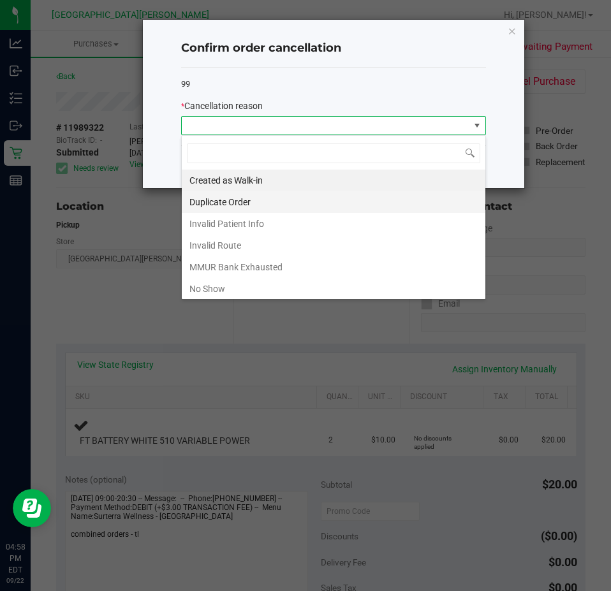
click at [258, 205] on li "Duplicate Order" at bounding box center [334, 202] width 304 height 22
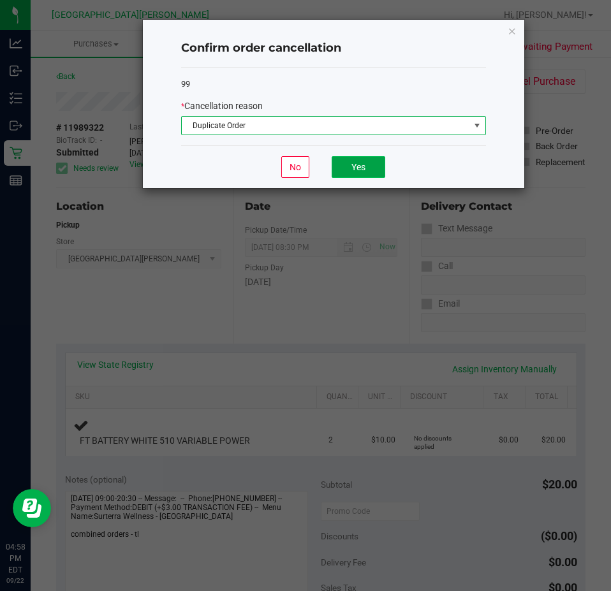
click at [348, 168] on button "Yes" at bounding box center [359, 167] width 54 height 22
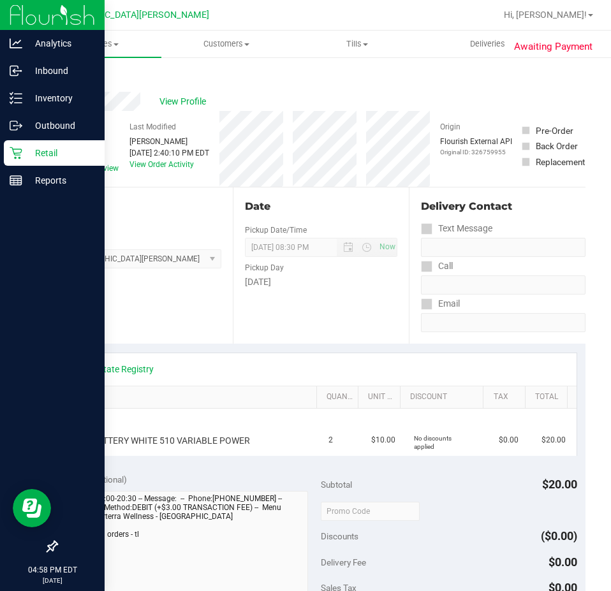
click at [22, 153] on p "Retail" at bounding box center [60, 152] width 77 height 15
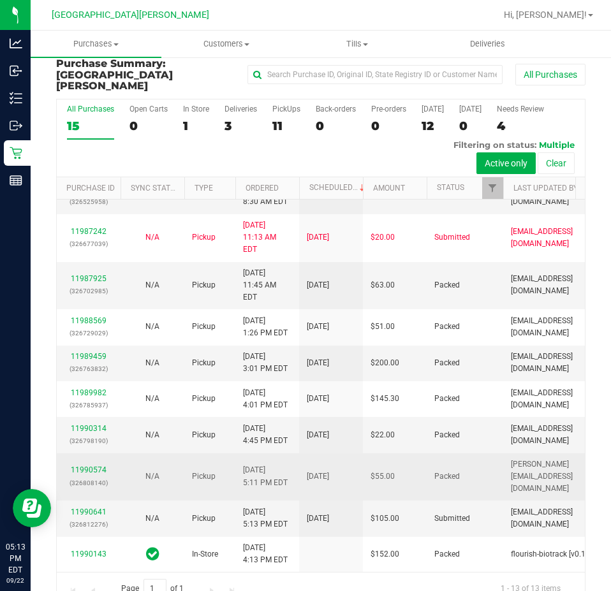
scroll to position [27, 0]
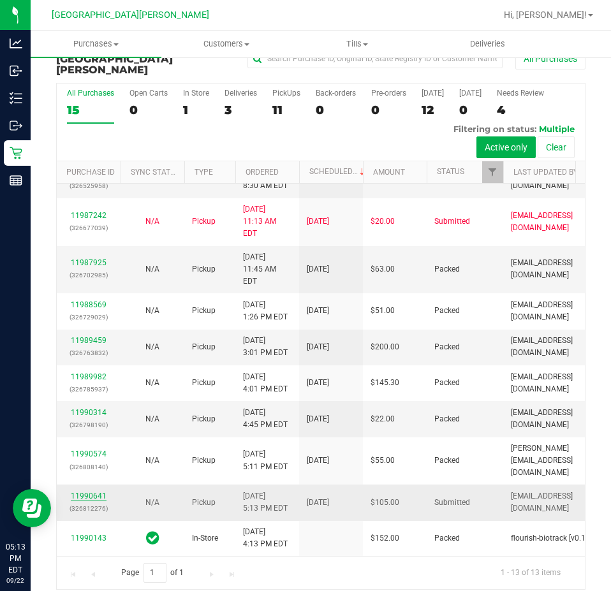
click at [94, 492] on link "11990641" at bounding box center [89, 496] width 36 height 9
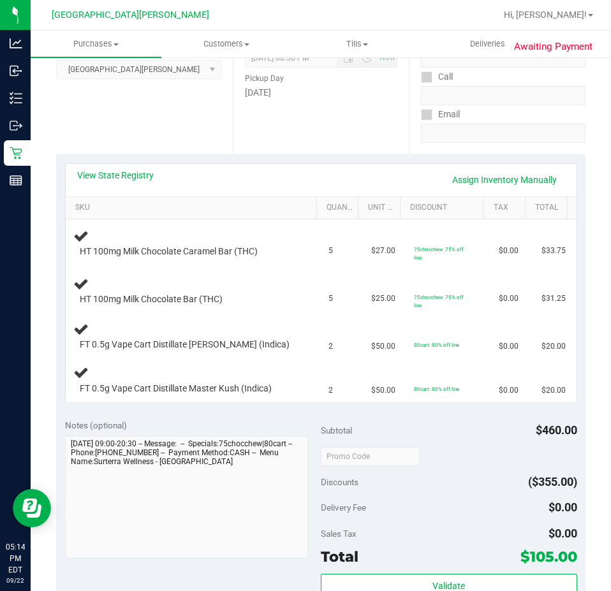
scroll to position [218, 0]
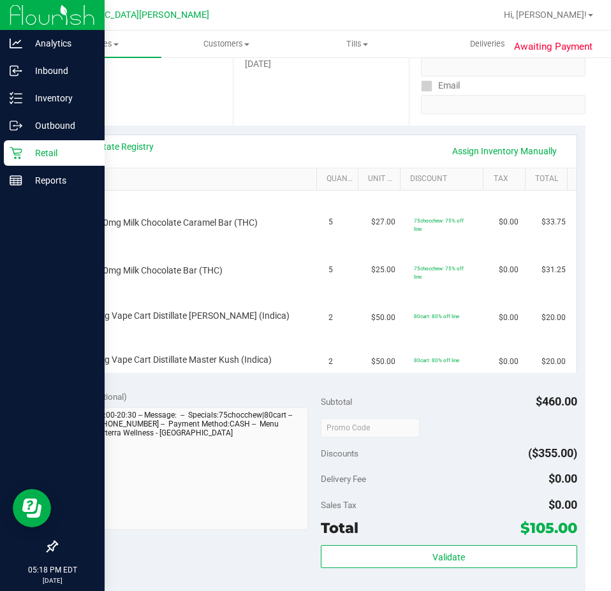
click at [24, 152] on p "Retail" at bounding box center [60, 152] width 77 height 15
